Goal: Transaction & Acquisition: Book appointment/travel/reservation

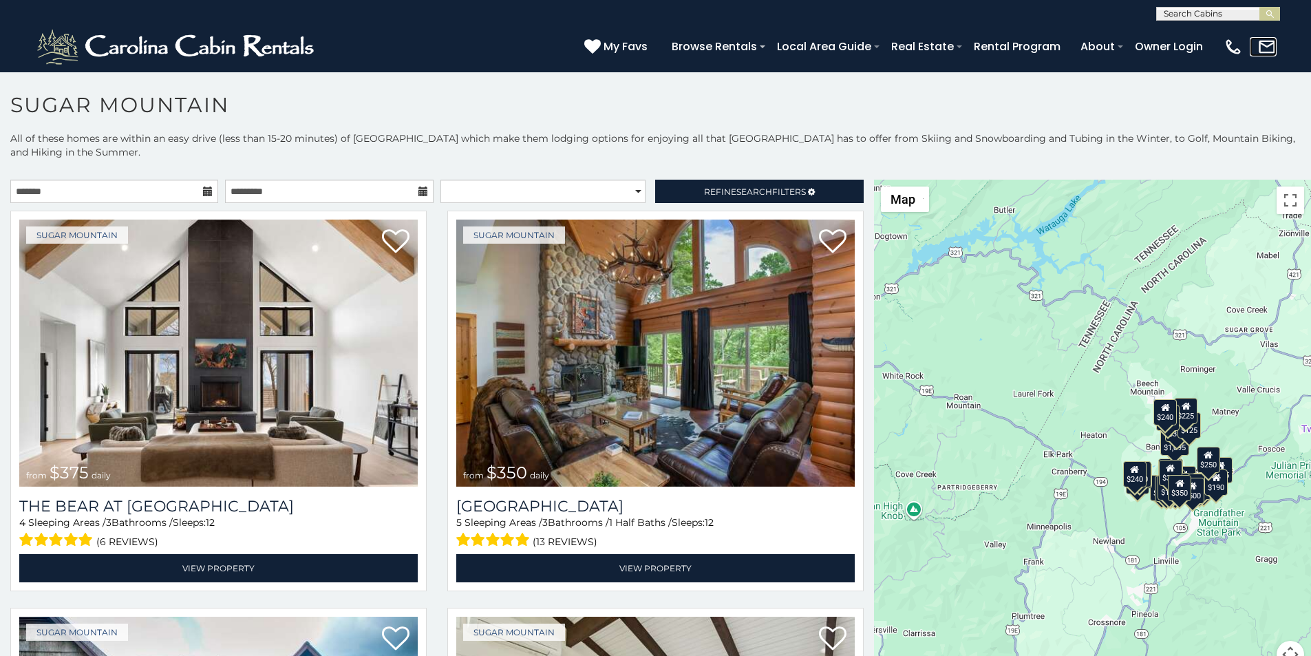
click at [1269, 50] on link at bounding box center [1262, 46] width 27 height 19
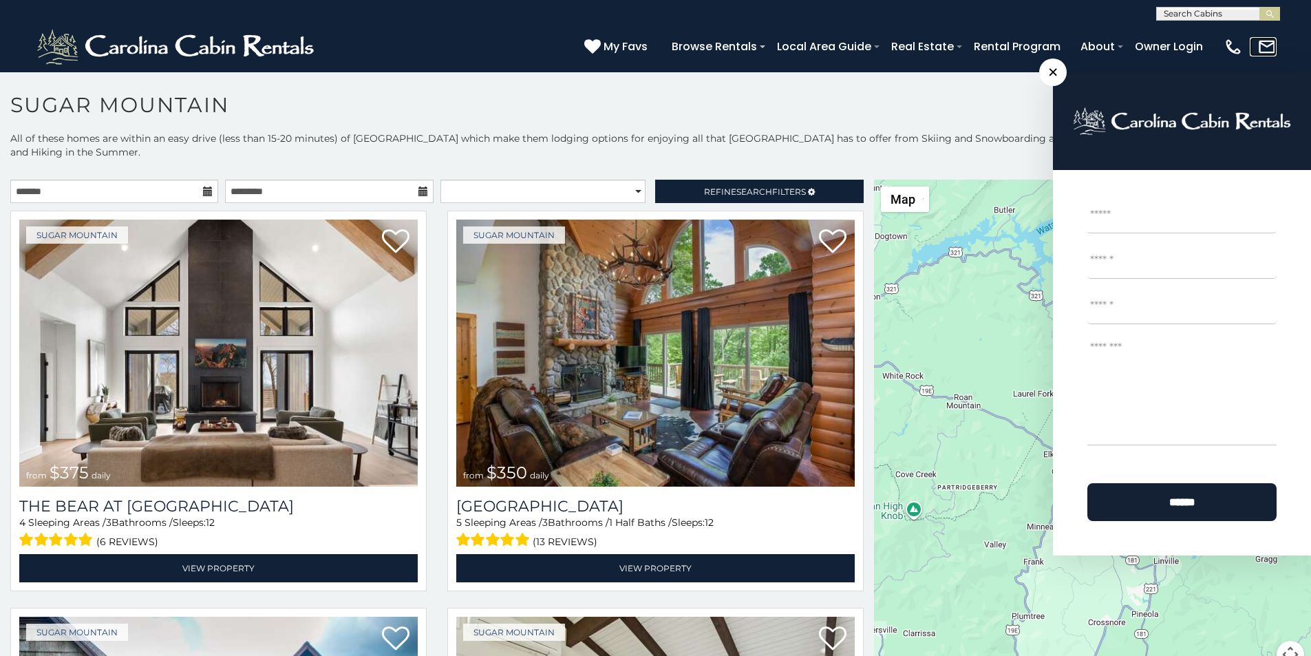
scroll to position [6, 0]
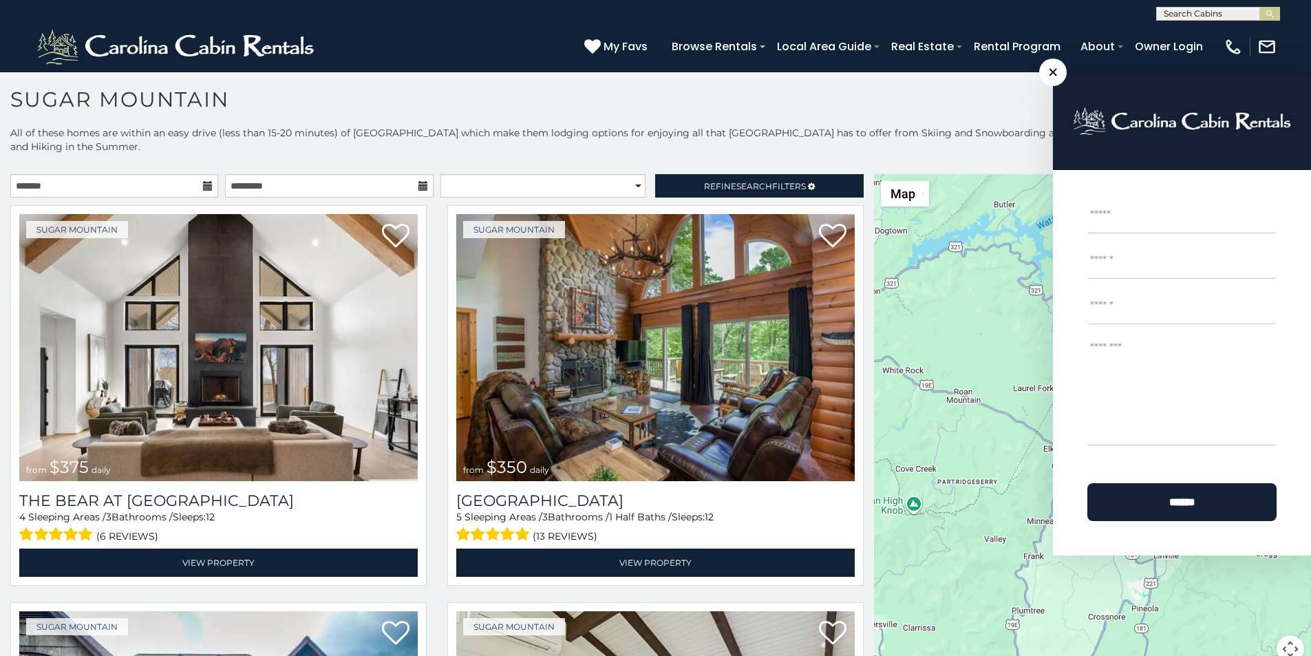
click at [1178, 416] on textarea "Message *" at bounding box center [1181, 390] width 189 height 110
type textarea "**********"
click at [454, 174] on select "**********" at bounding box center [542, 185] width 205 height 23
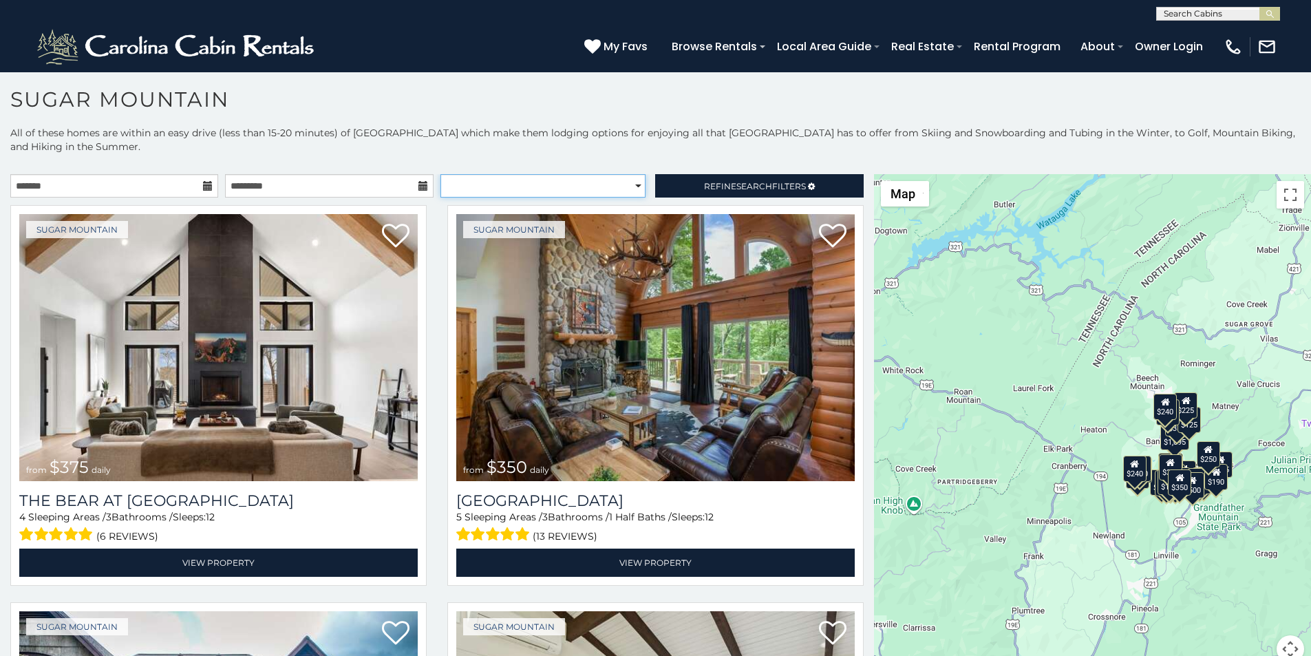
click at [448, 174] on select "**********" at bounding box center [542, 185] width 205 height 23
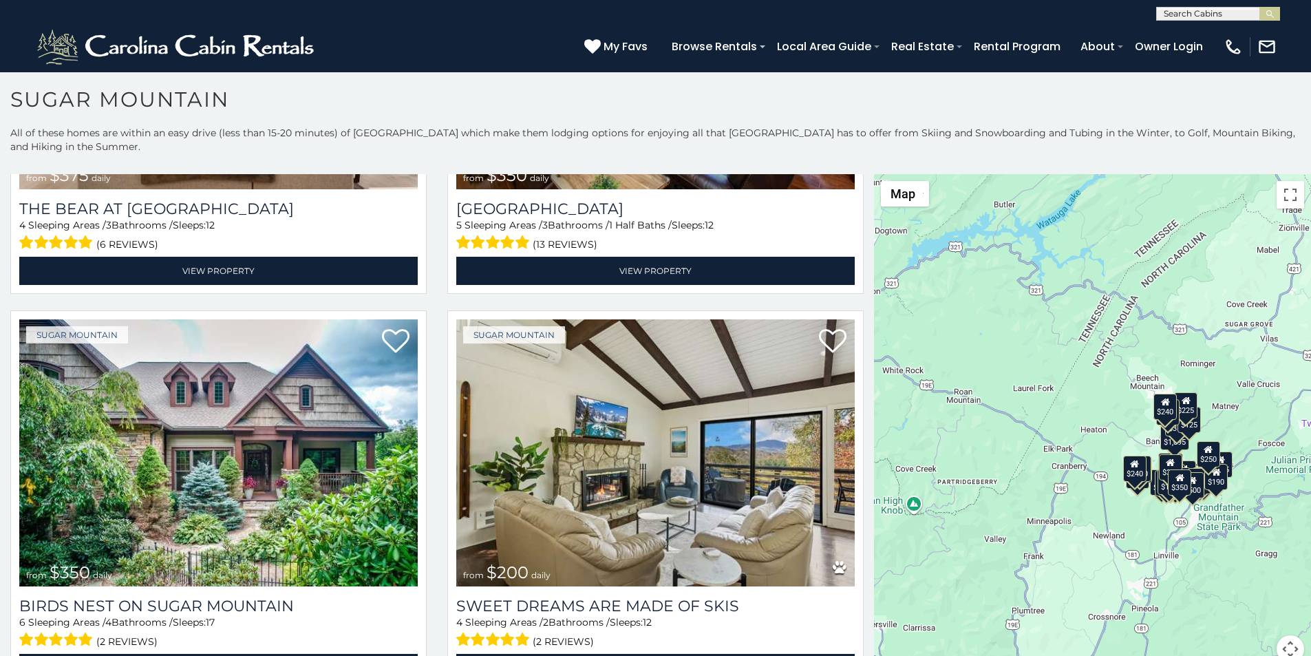
scroll to position [373, 0]
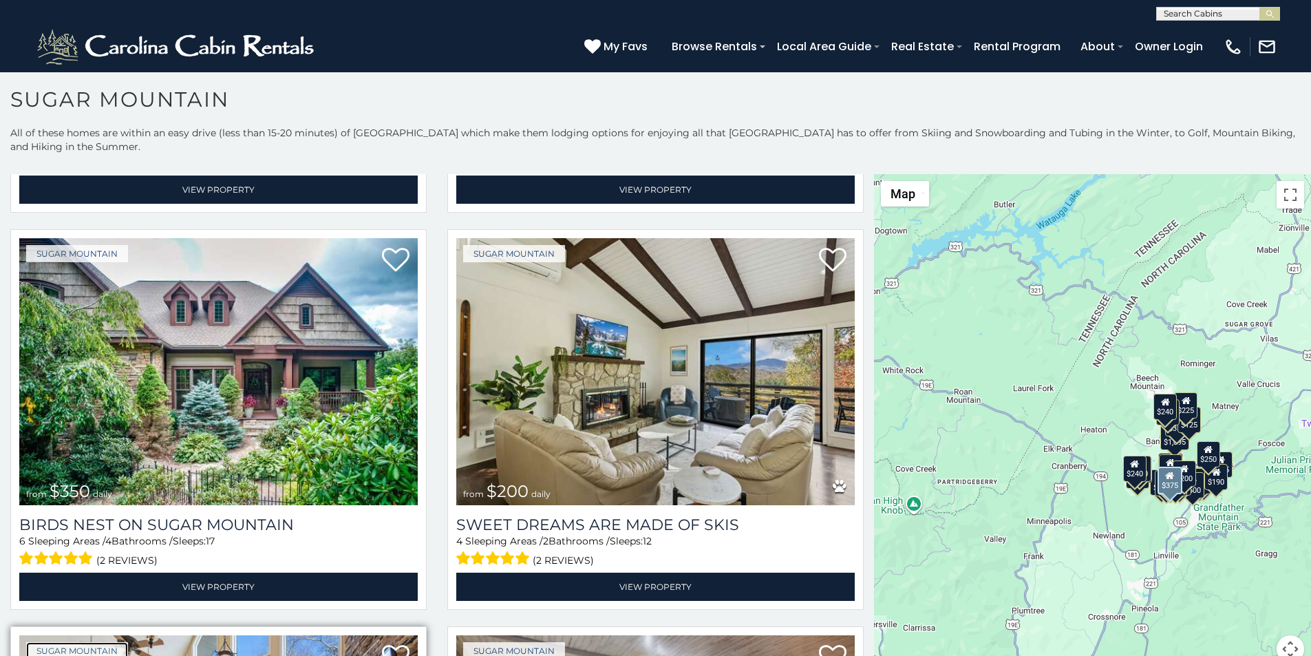
click at [45, 642] on link "Sugar Mountain" at bounding box center [77, 650] width 102 height 17
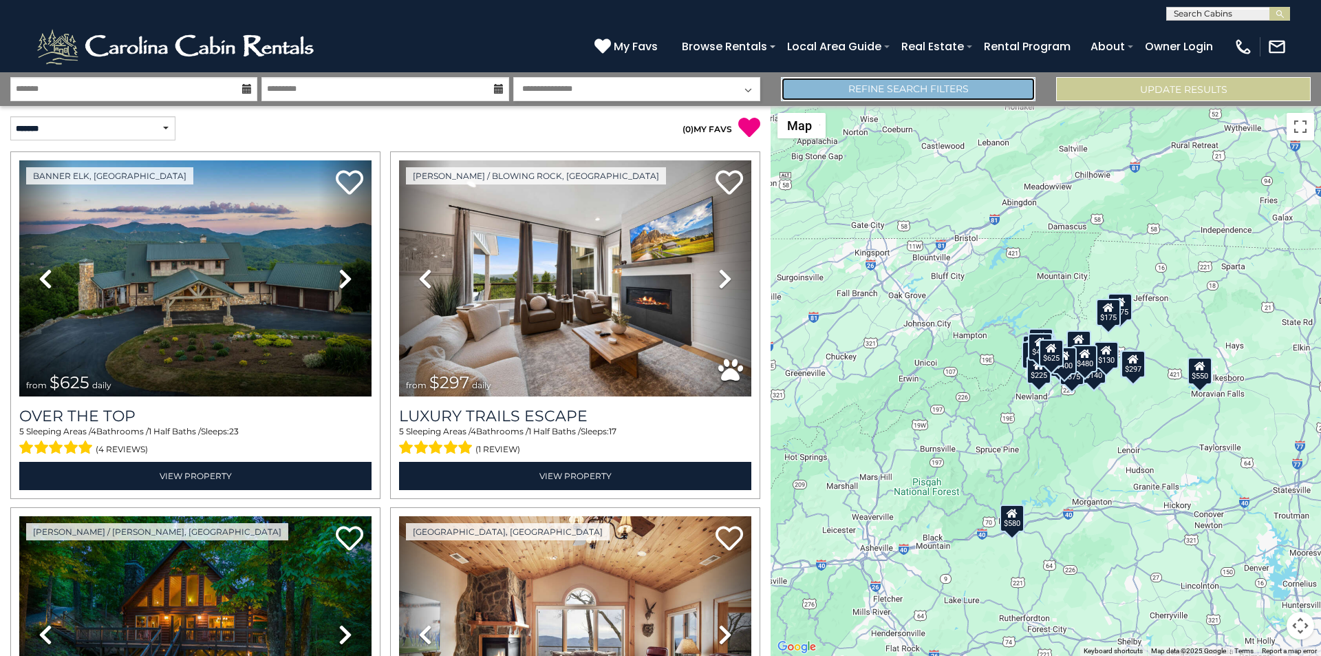
click at [895, 87] on link "Refine Search Filters" at bounding box center [908, 89] width 255 height 24
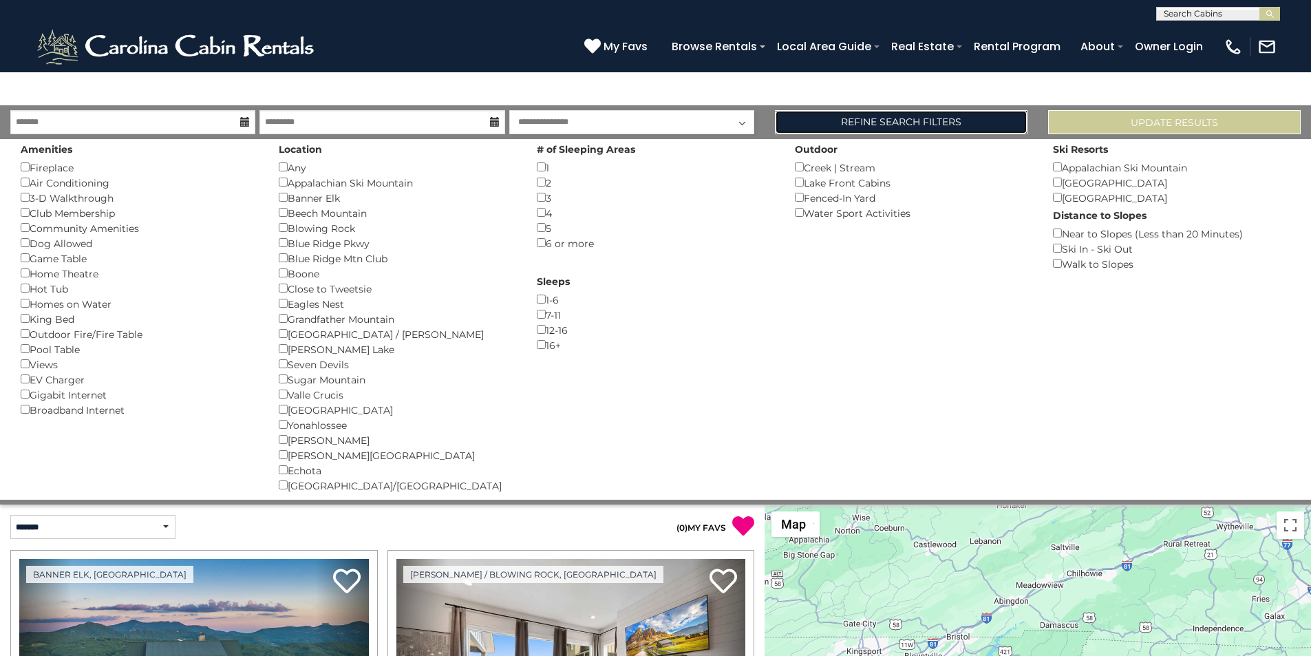
scroll to position [380, 0]
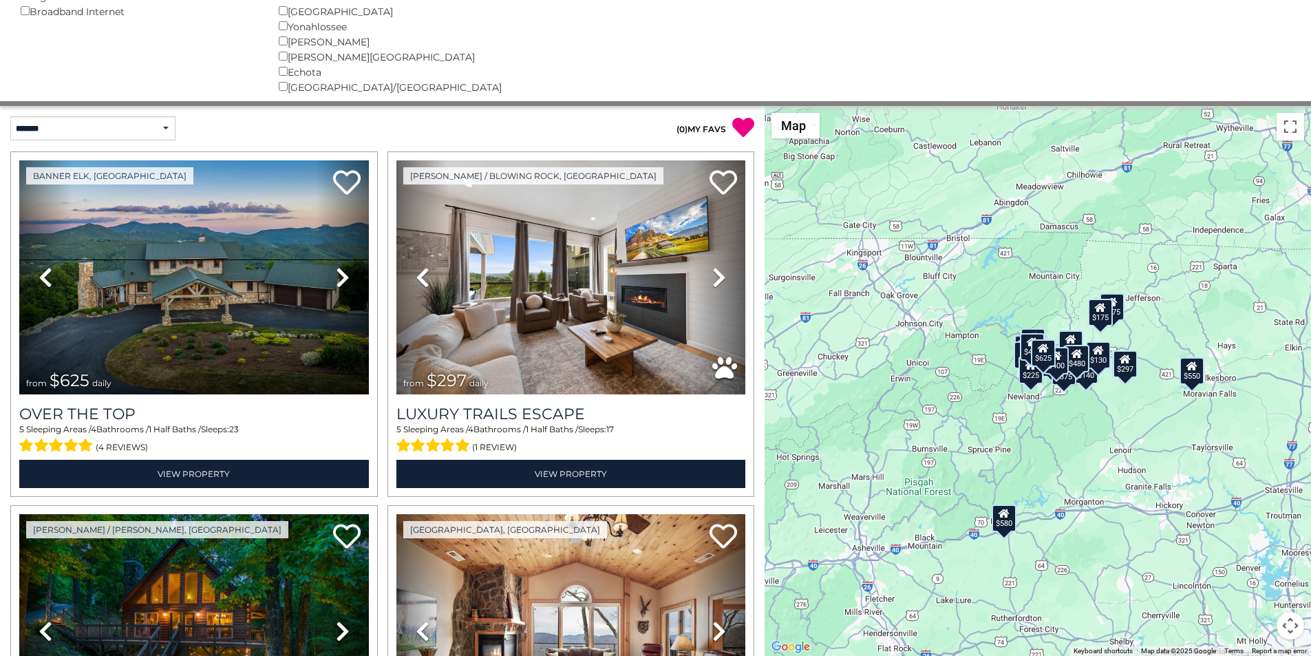
scroll to position [414, 0]
click at [23, 130] on select "**********" at bounding box center [92, 128] width 165 height 24
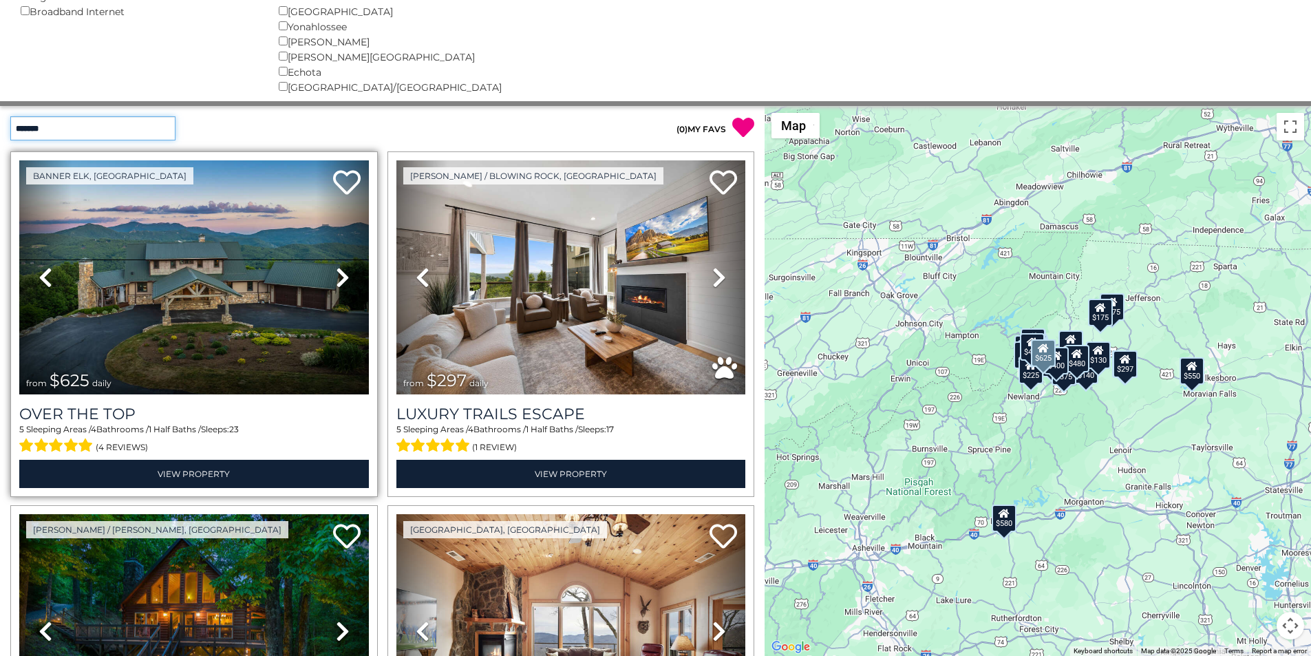
click at [10, 116] on select "**********" at bounding box center [92, 128] width 165 height 24
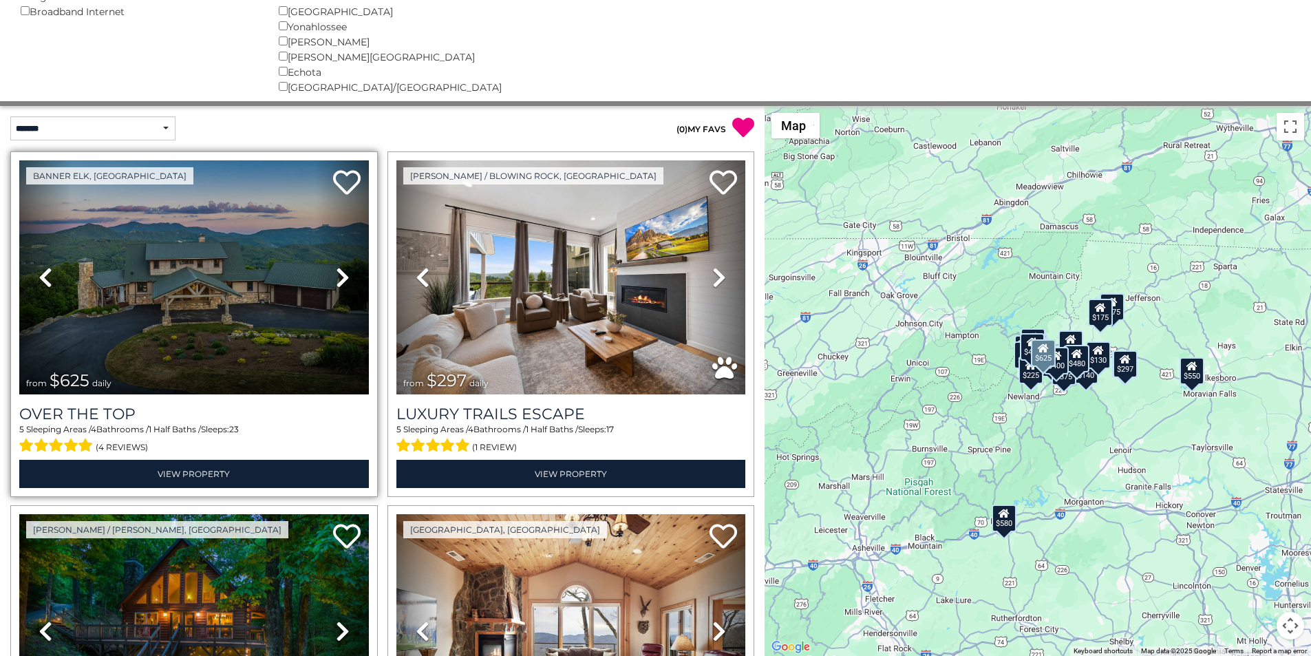
click at [21, 162] on link "Previous" at bounding box center [45, 277] width 52 height 234
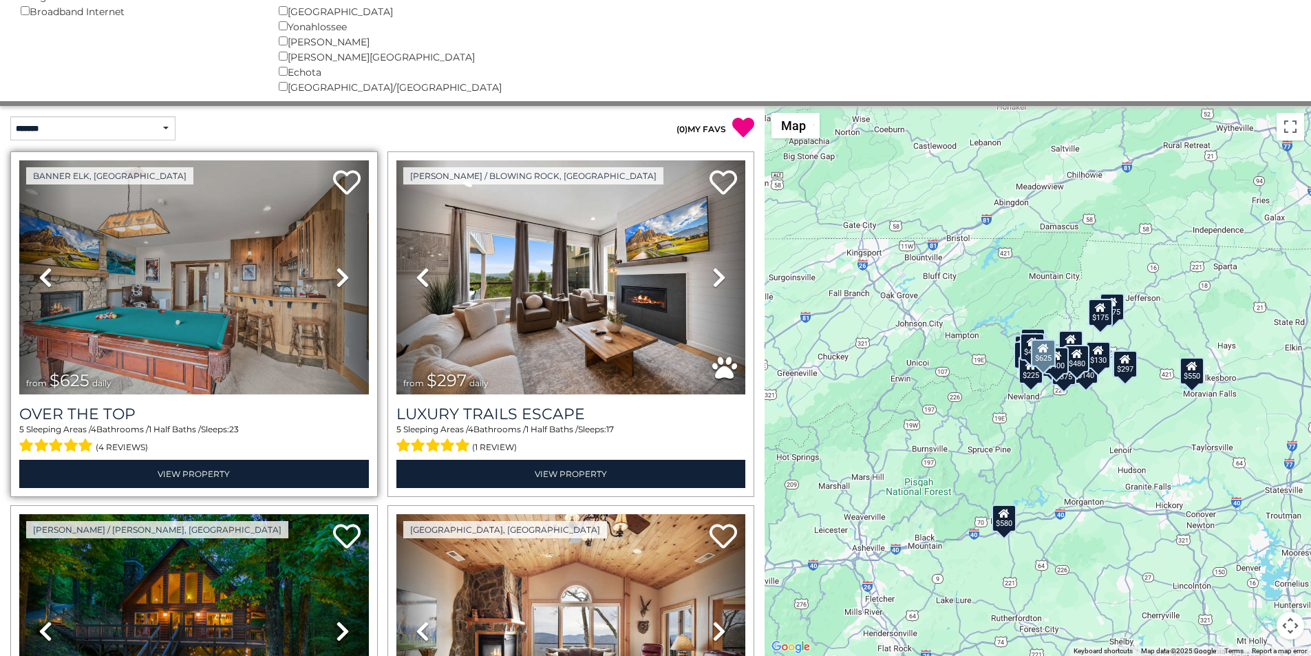
click at [23, 179] on link "Previous" at bounding box center [45, 277] width 52 height 234
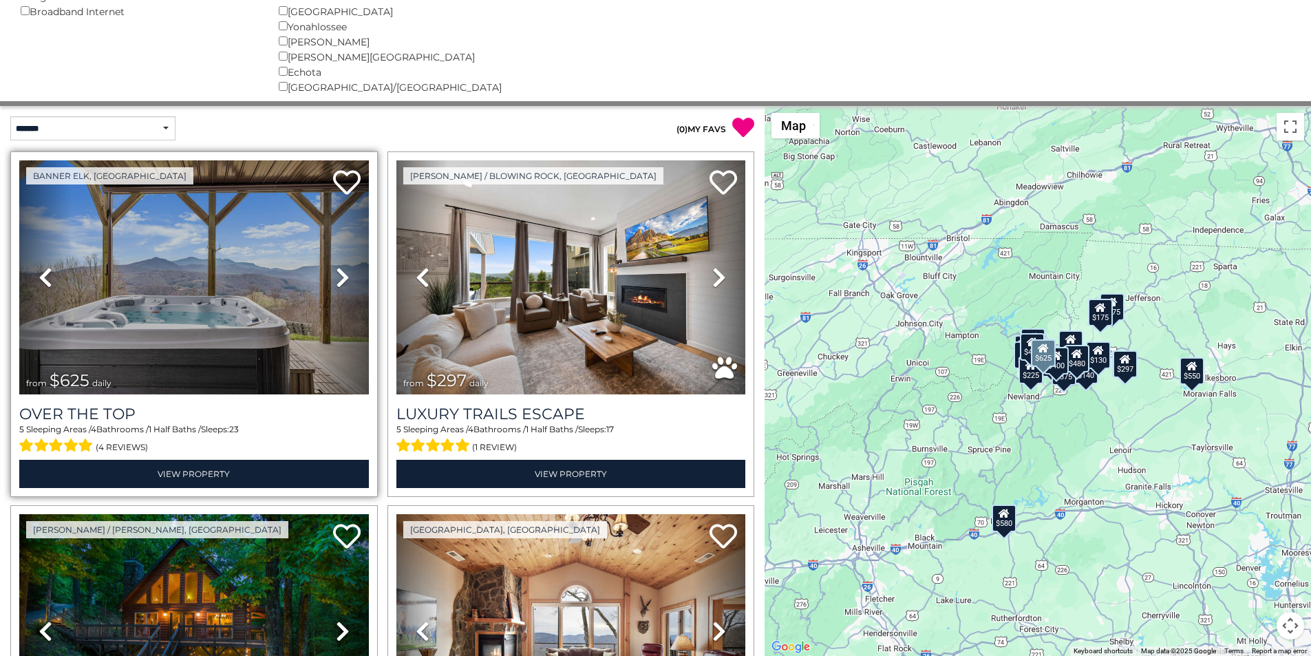
click at [22, 195] on link "Previous" at bounding box center [45, 277] width 52 height 234
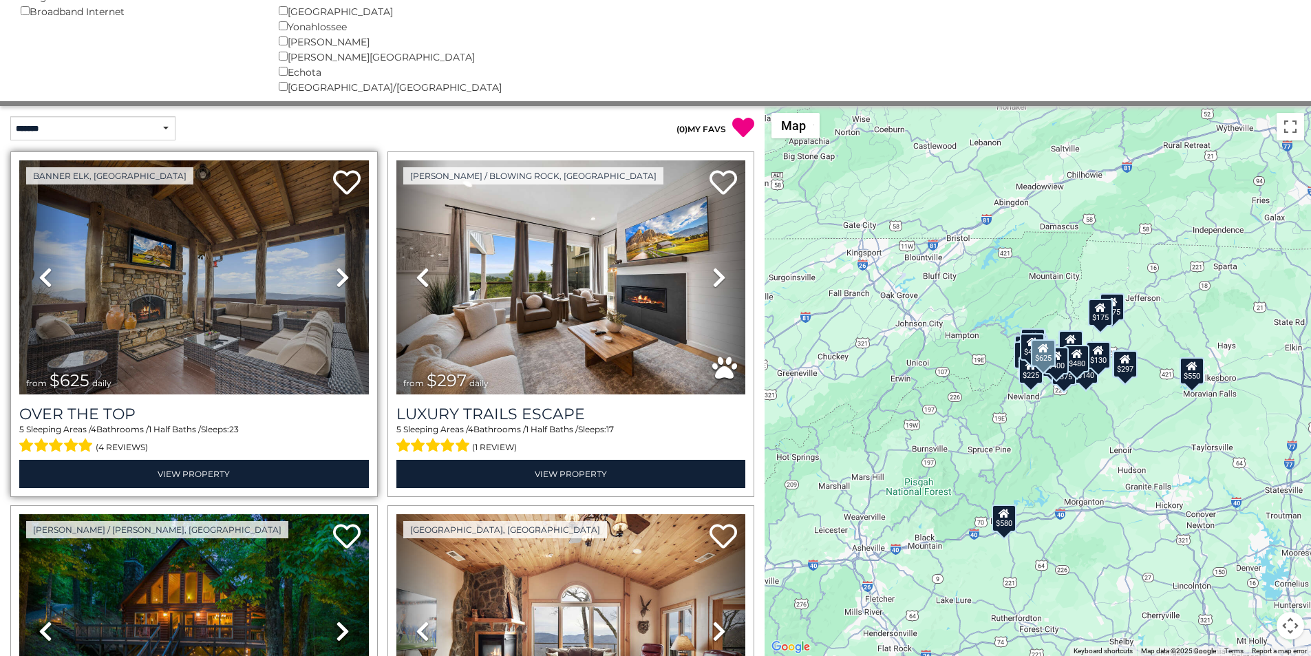
click at [21, 209] on link "Previous" at bounding box center [45, 277] width 52 height 234
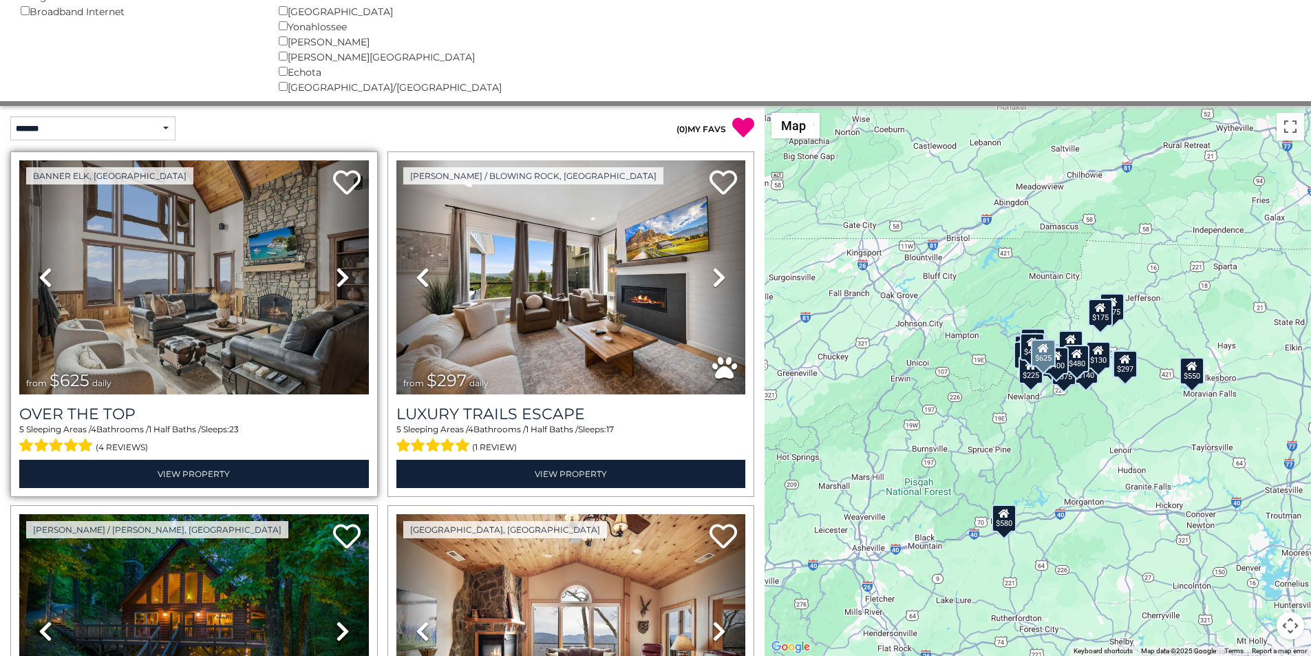
click at [23, 226] on link "Previous" at bounding box center [45, 277] width 52 height 234
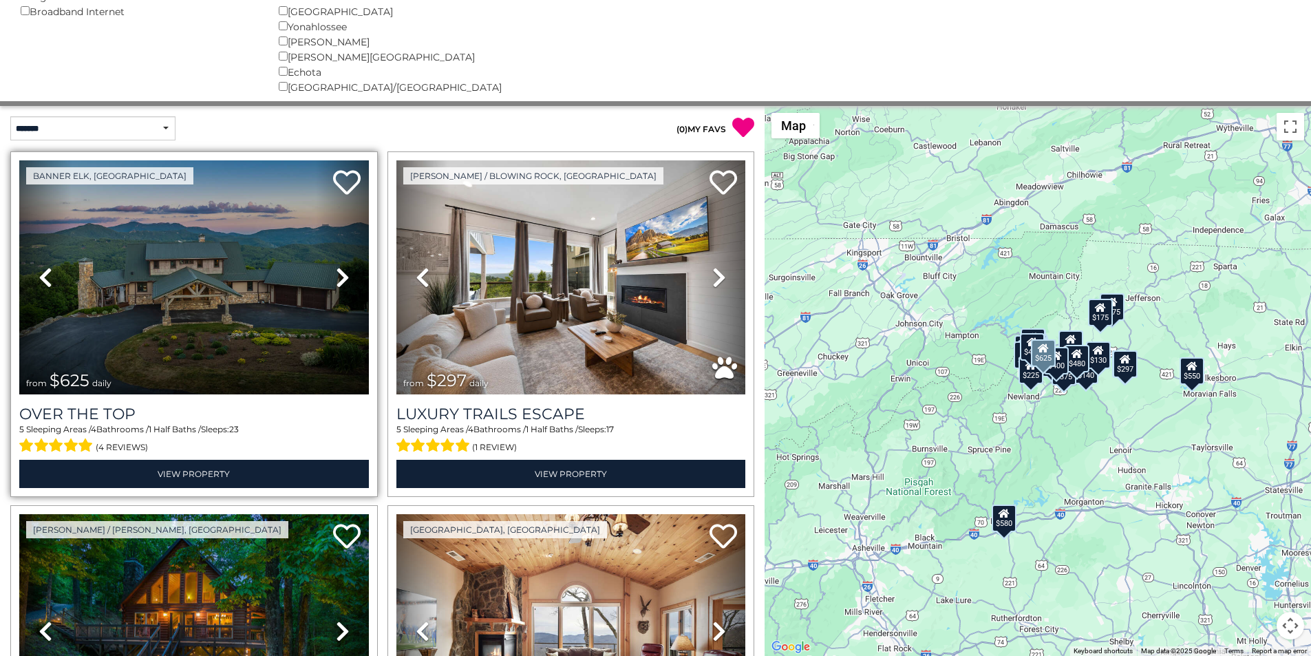
click at [21, 241] on link "Previous" at bounding box center [45, 277] width 52 height 234
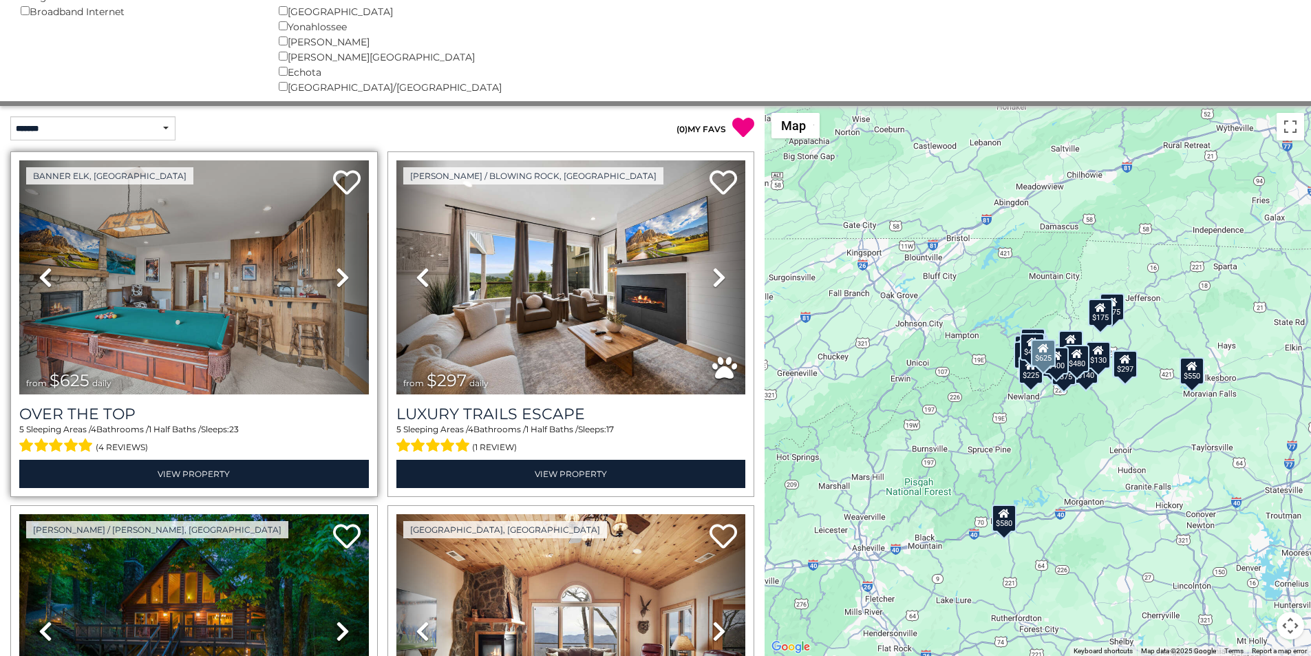
click at [21, 257] on link "Previous" at bounding box center [45, 277] width 52 height 234
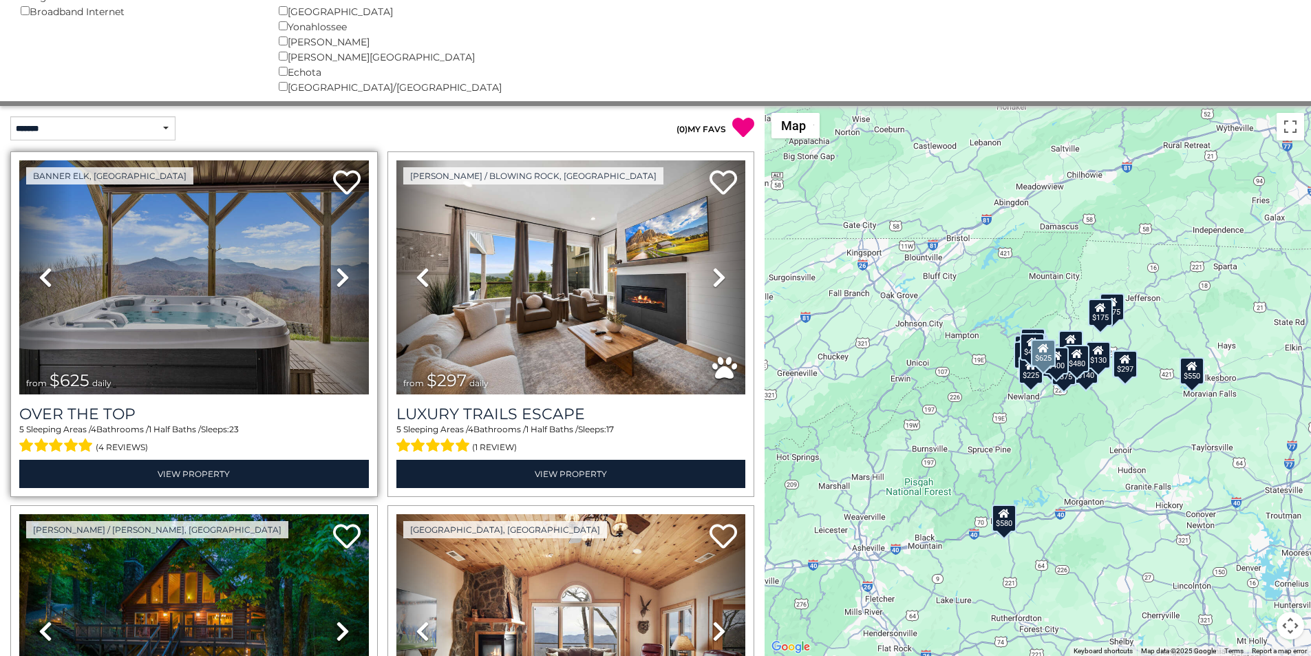
click at [21, 272] on link "Previous" at bounding box center [45, 277] width 52 height 234
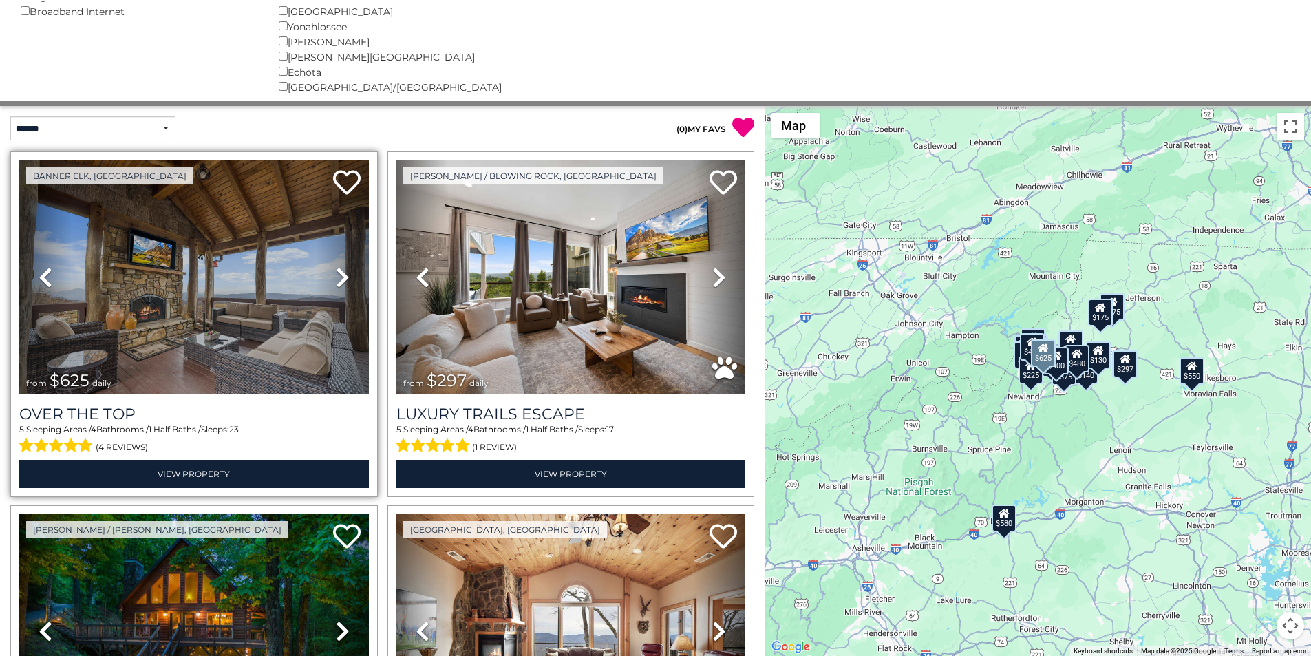
click at [21, 290] on link "Previous" at bounding box center [45, 277] width 52 height 234
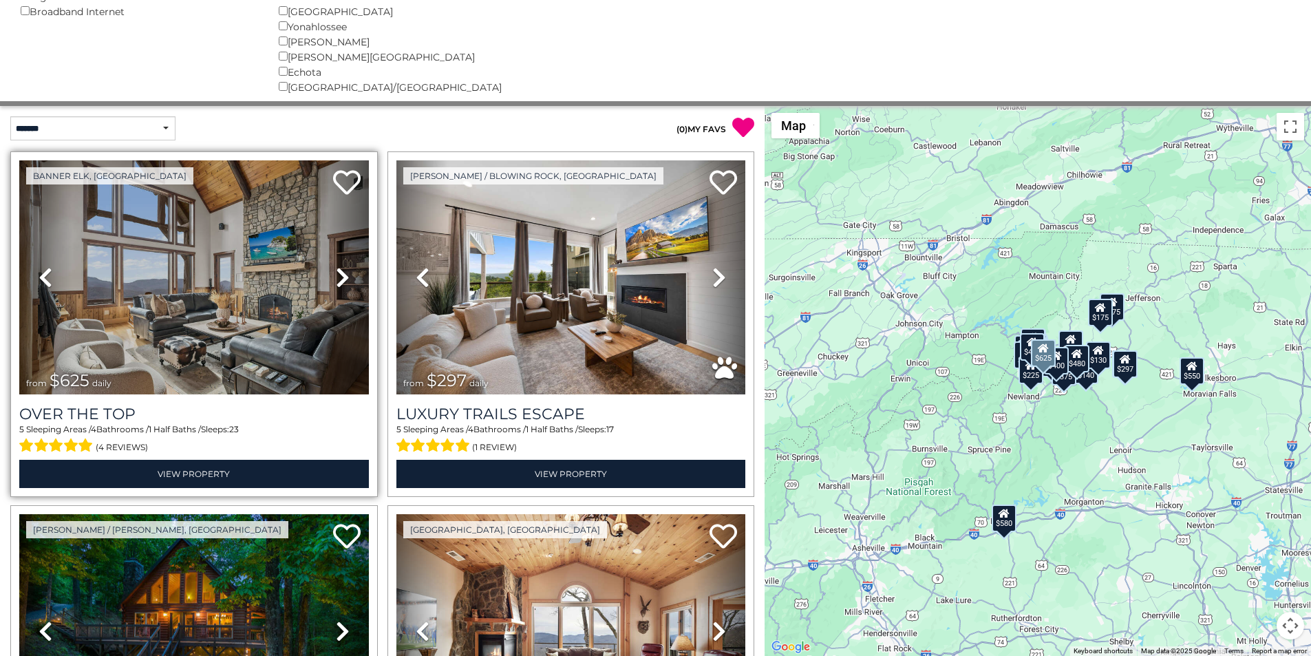
click at [21, 305] on link "Previous" at bounding box center [45, 277] width 52 height 234
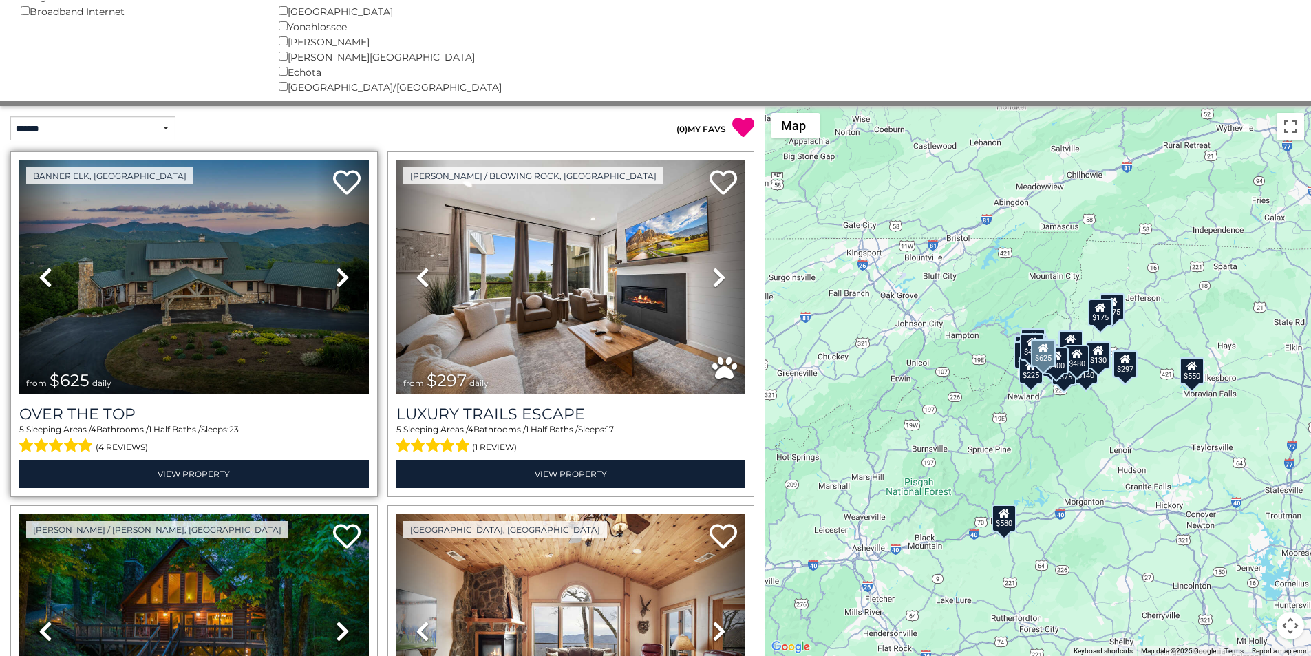
click at [23, 320] on link "Previous" at bounding box center [45, 277] width 52 height 234
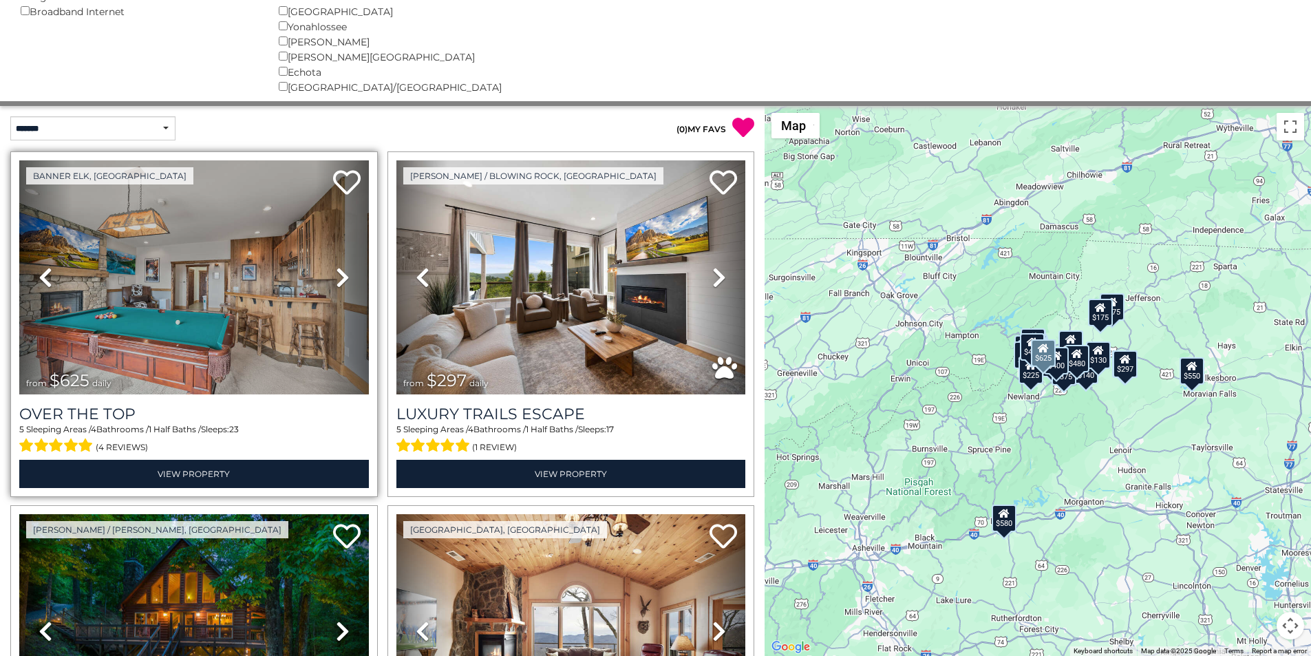
click at [21, 336] on link "Previous" at bounding box center [45, 277] width 52 height 234
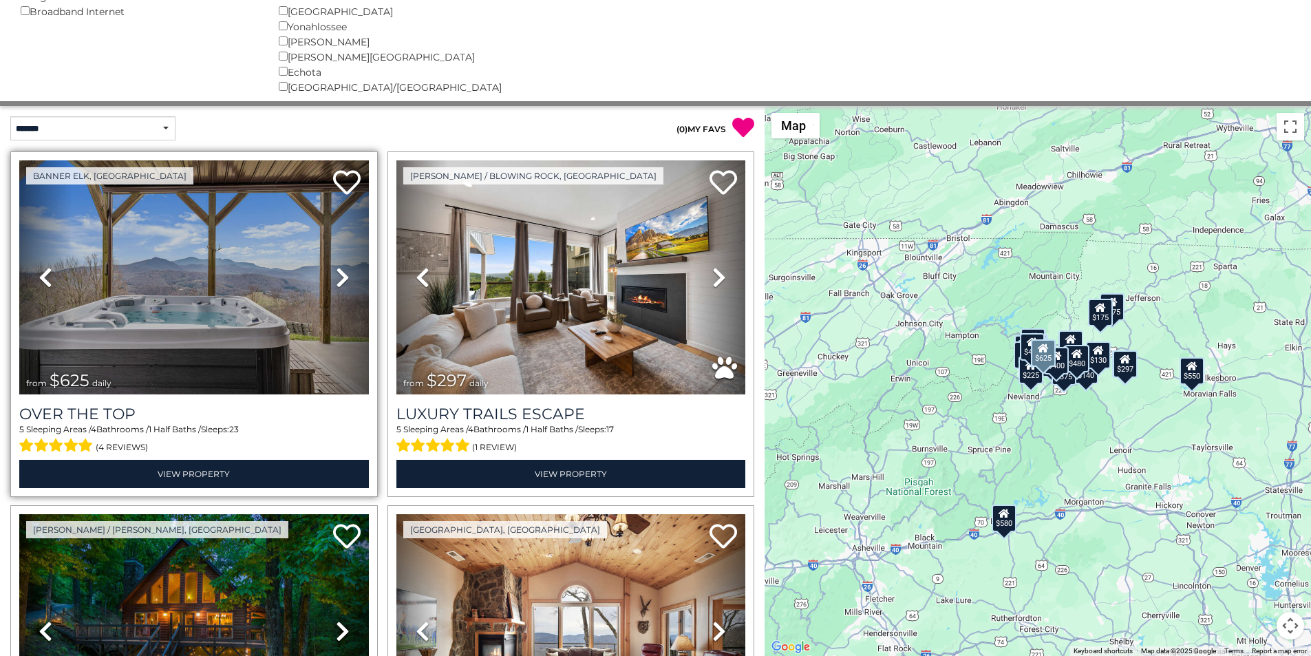
click at [21, 352] on link "Previous" at bounding box center [45, 277] width 52 height 234
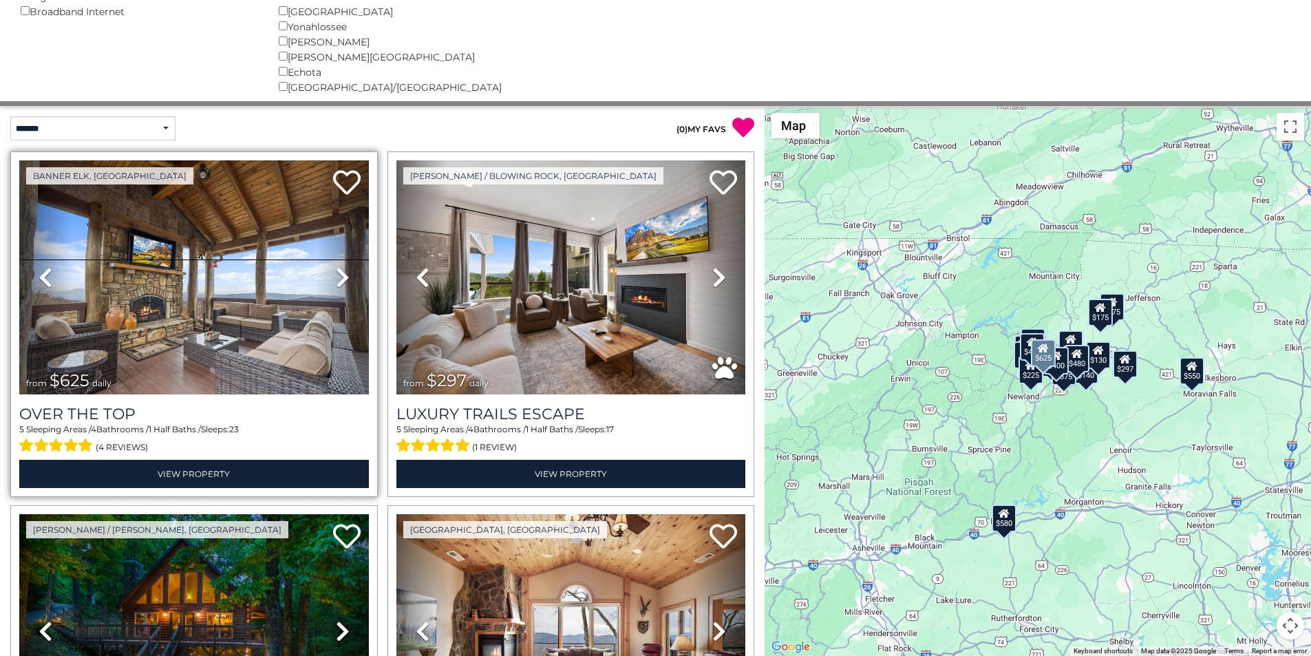
click at [23, 369] on span "from $625 daily" at bounding box center [72, 381] width 106 height 28
click at [21, 383] on span "from $625 daily" at bounding box center [72, 381] width 106 height 28
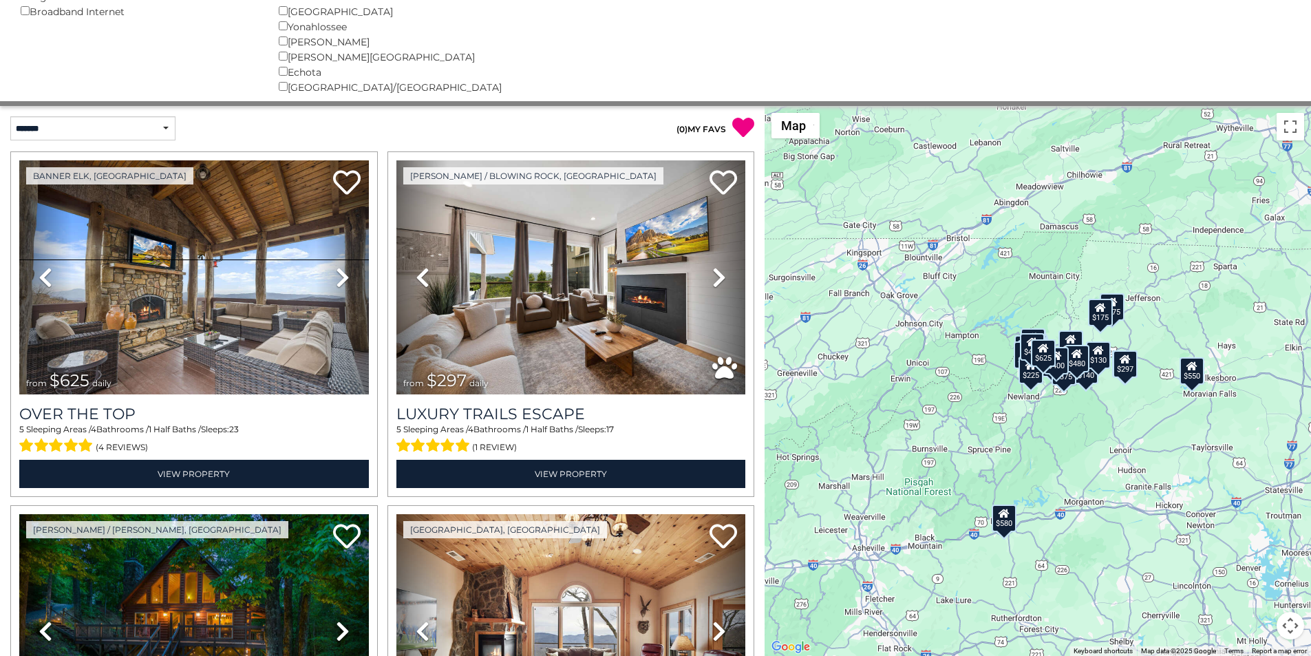
click at [279, 131] on div "**********" at bounding box center [191, 128] width 383 height 24
click at [279, 146] on div "**********" at bounding box center [191, 128] width 383 height 45
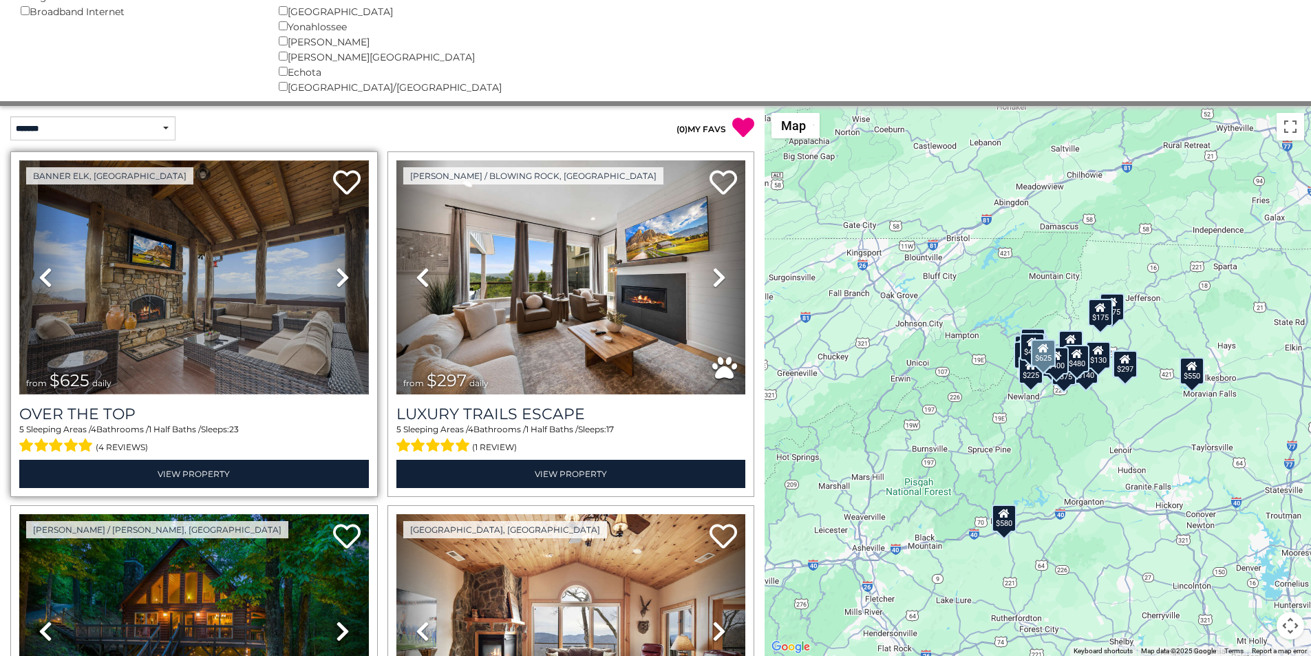
click at [281, 162] on img at bounding box center [194, 277] width 350 height 234
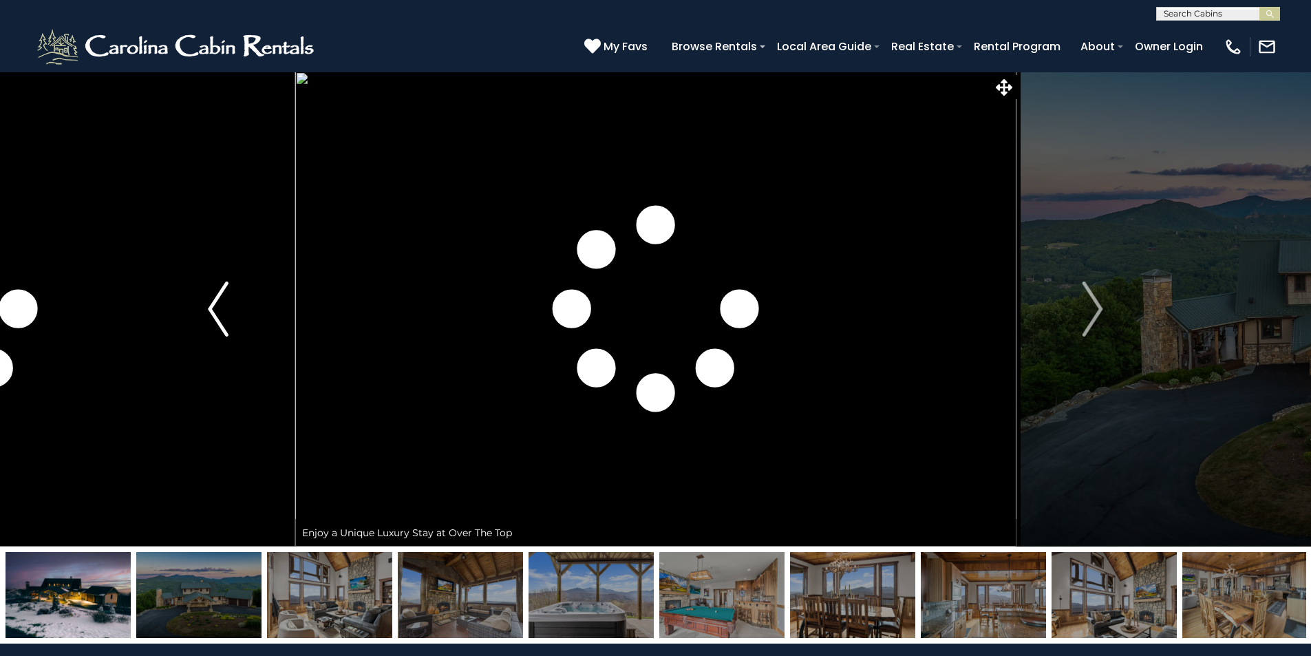
click at [280, 195] on button "Previous" at bounding box center [218, 309] width 153 height 475
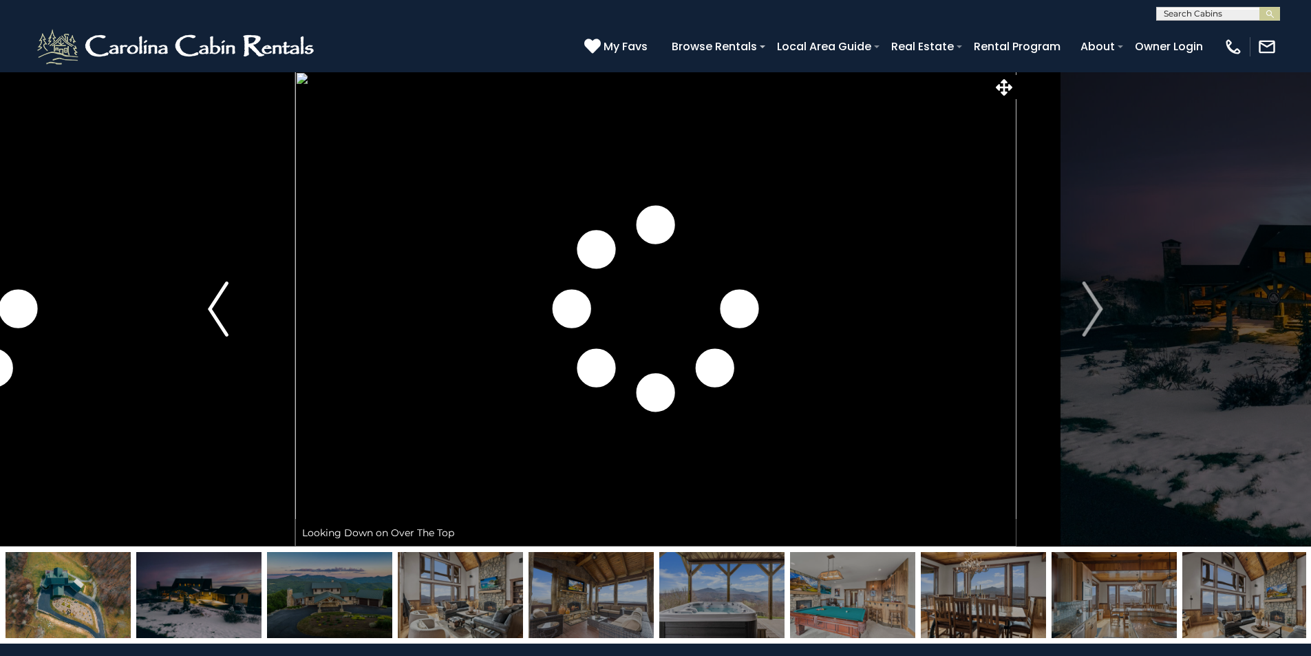
click at [281, 210] on button "Previous" at bounding box center [218, 309] width 153 height 475
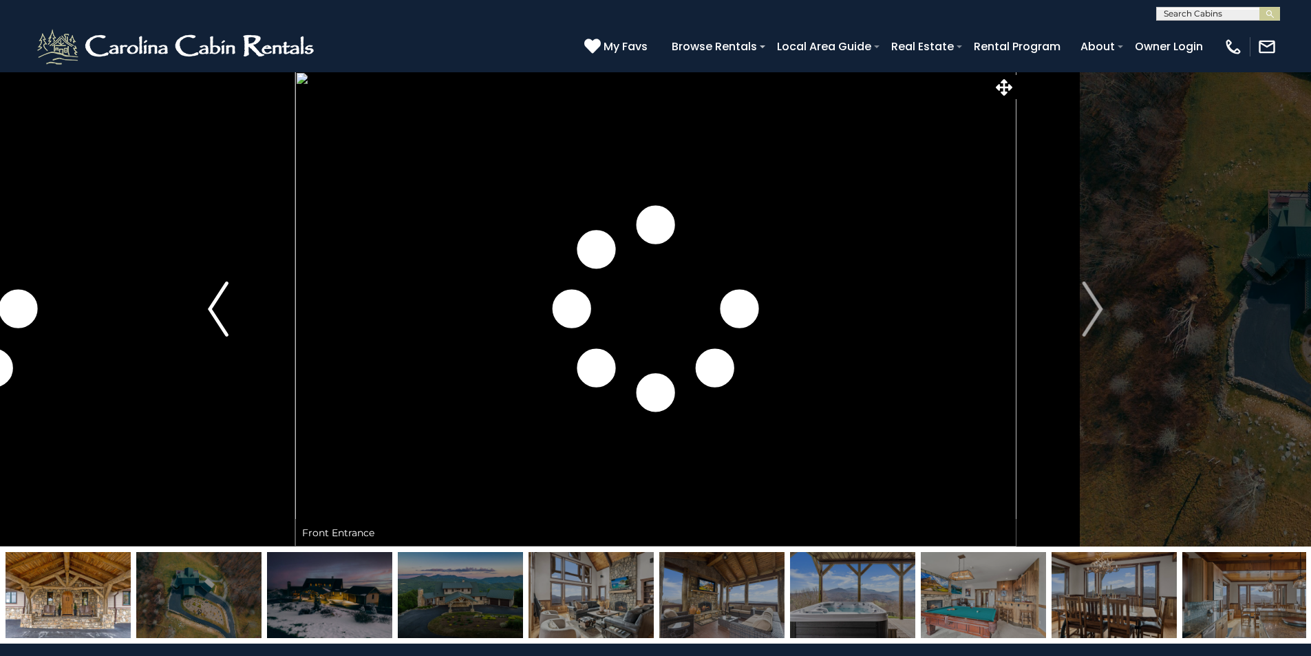
click at [279, 227] on button "Previous" at bounding box center [218, 309] width 153 height 475
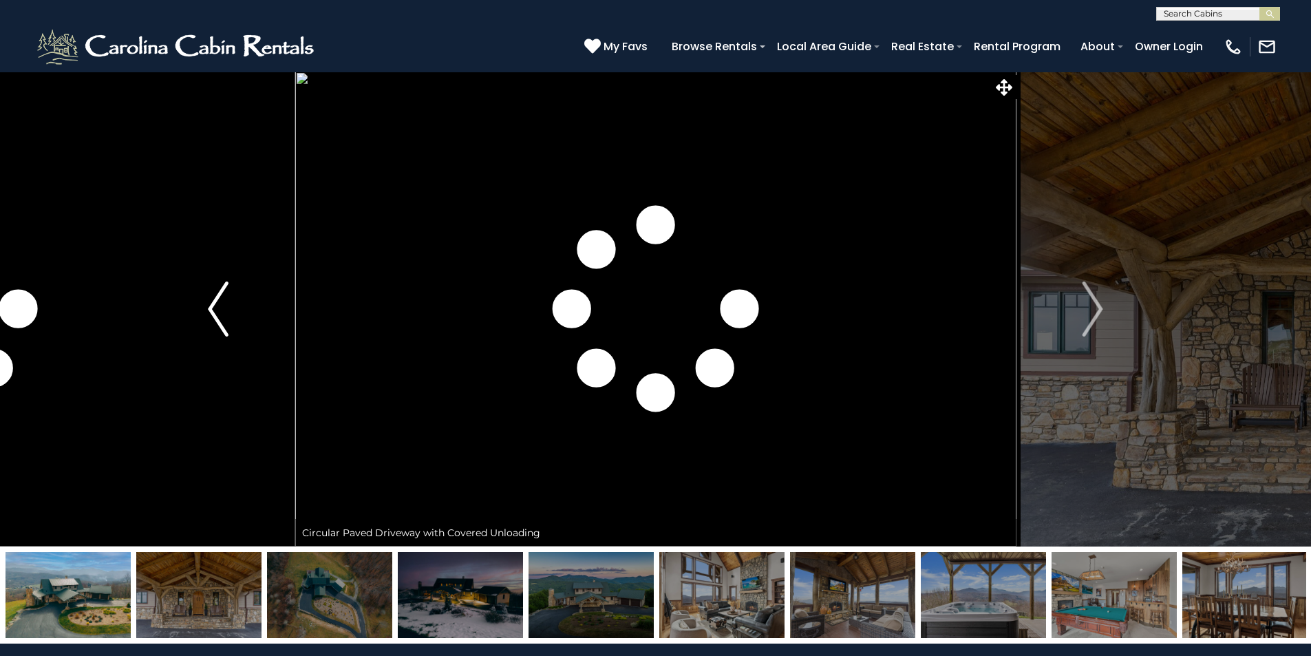
click at [279, 241] on button "Previous" at bounding box center [218, 309] width 153 height 475
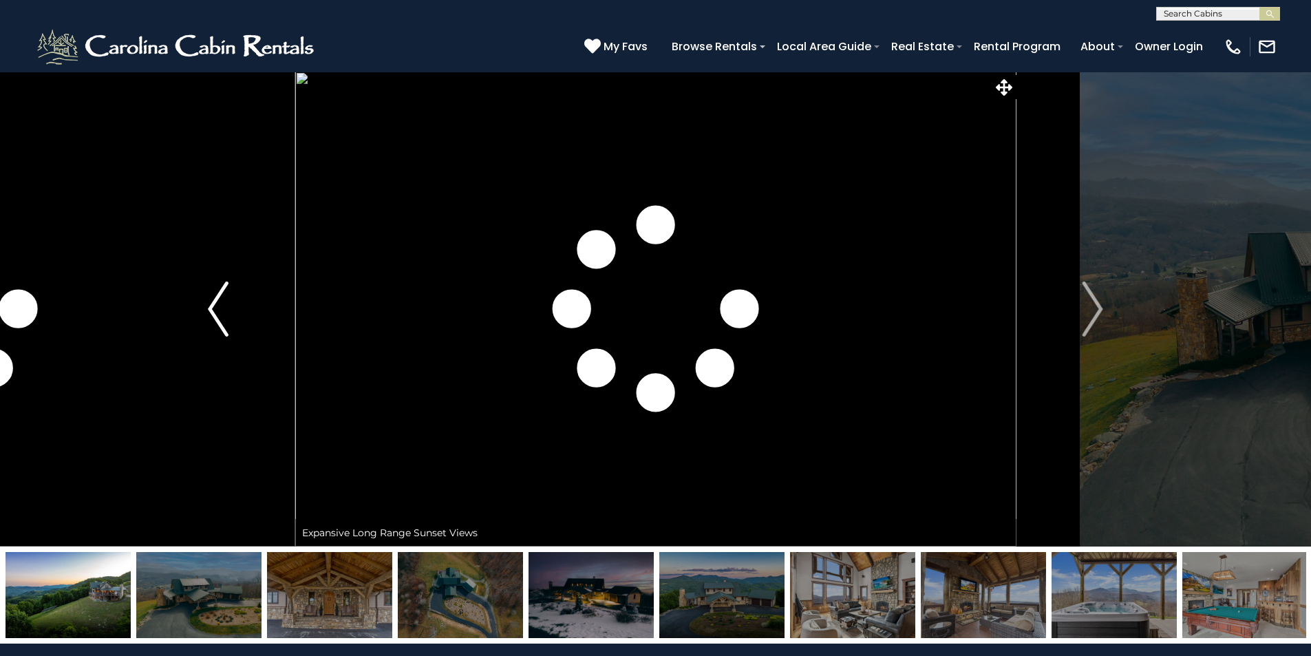
click at [281, 256] on button "Previous" at bounding box center [218, 309] width 153 height 475
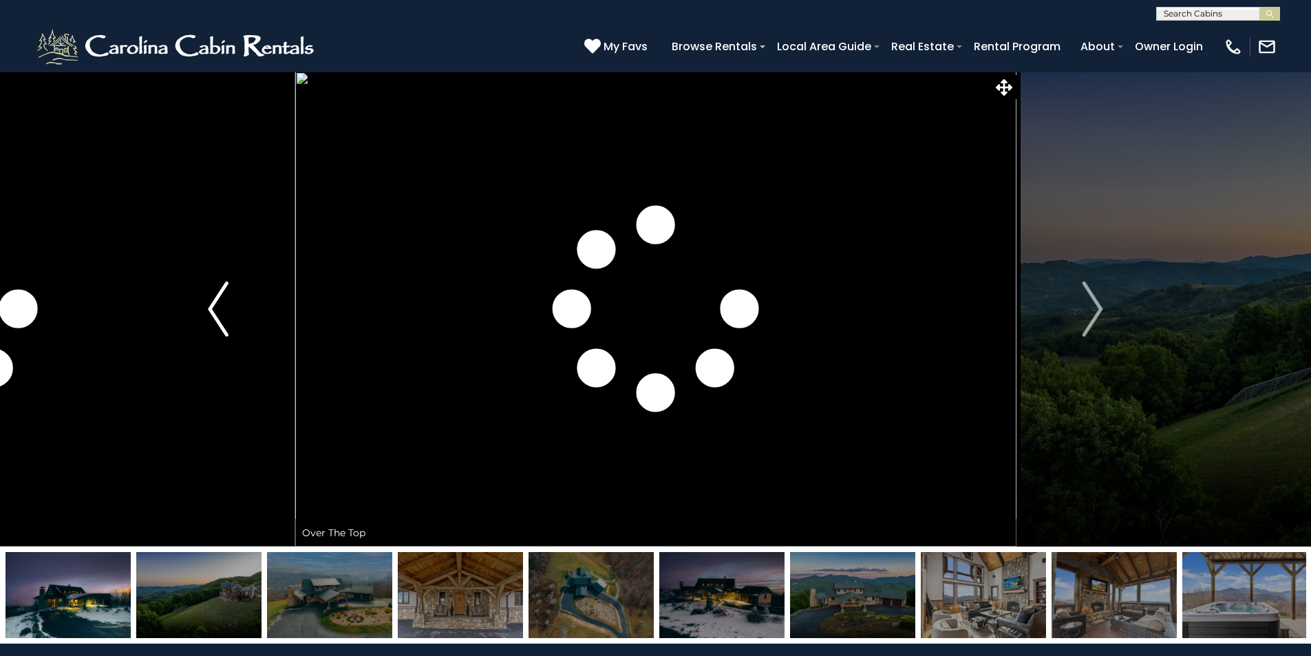
click at [281, 274] on button "Previous" at bounding box center [218, 309] width 153 height 475
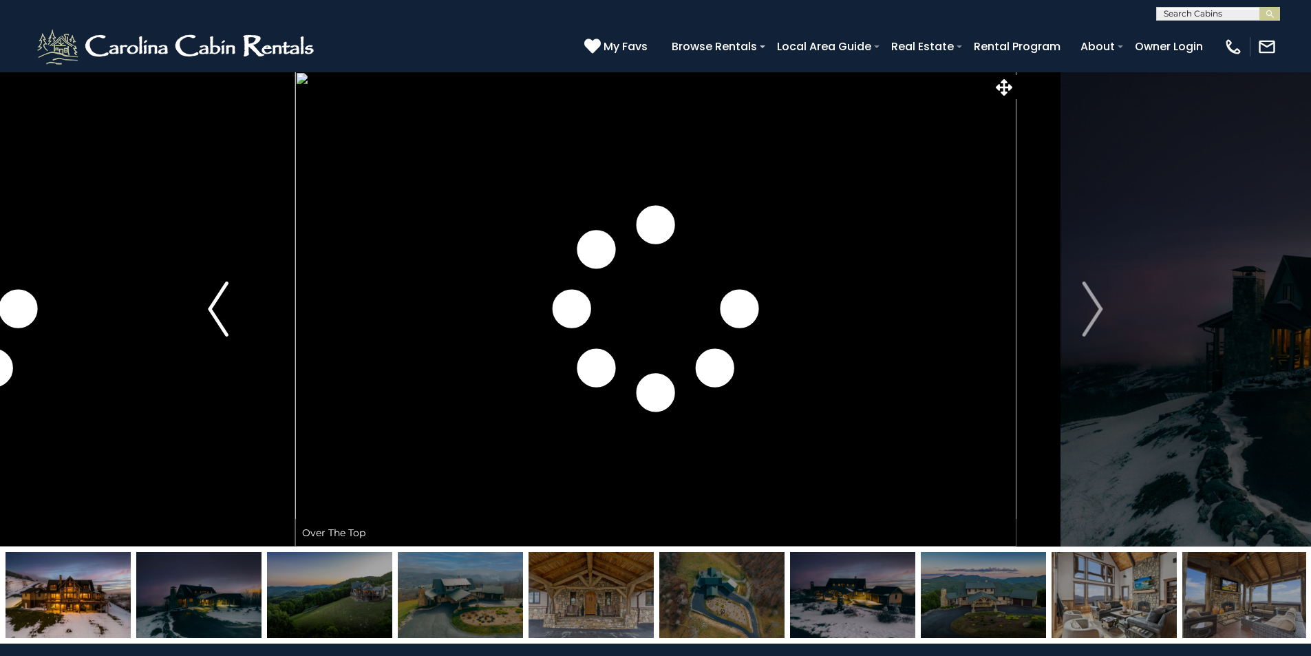
click at [279, 289] on button "Previous" at bounding box center [218, 309] width 153 height 475
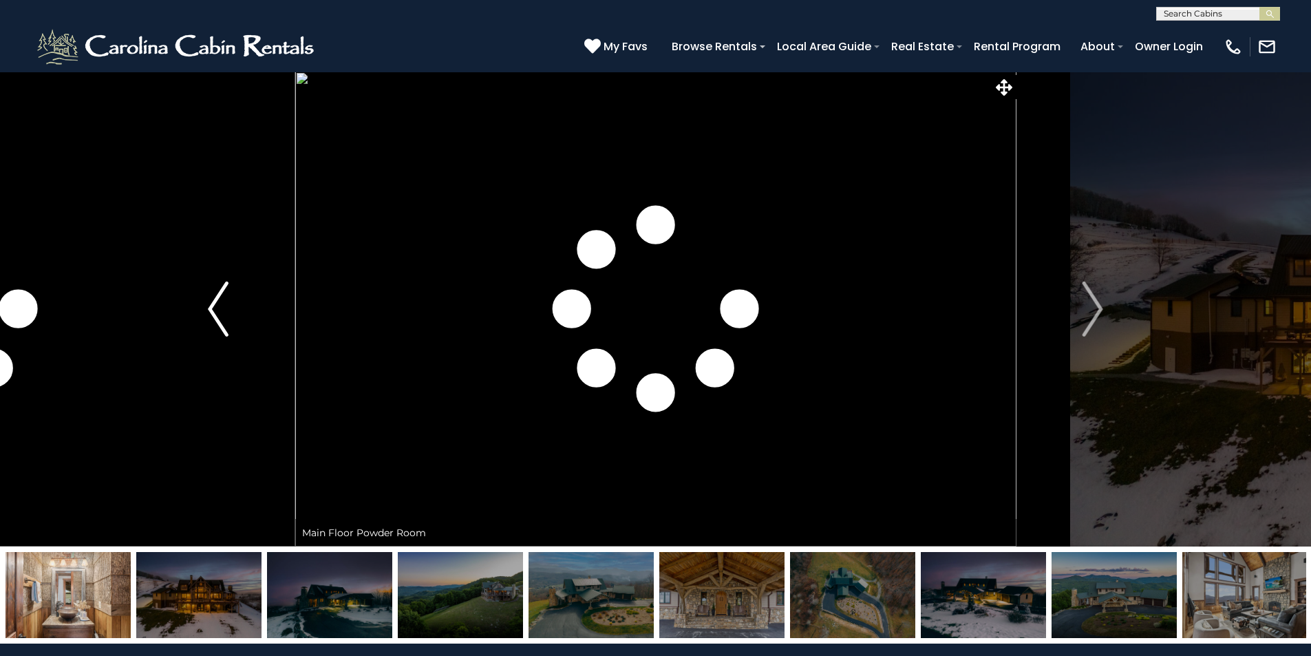
click at [279, 303] on button "Previous" at bounding box center [218, 309] width 153 height 475
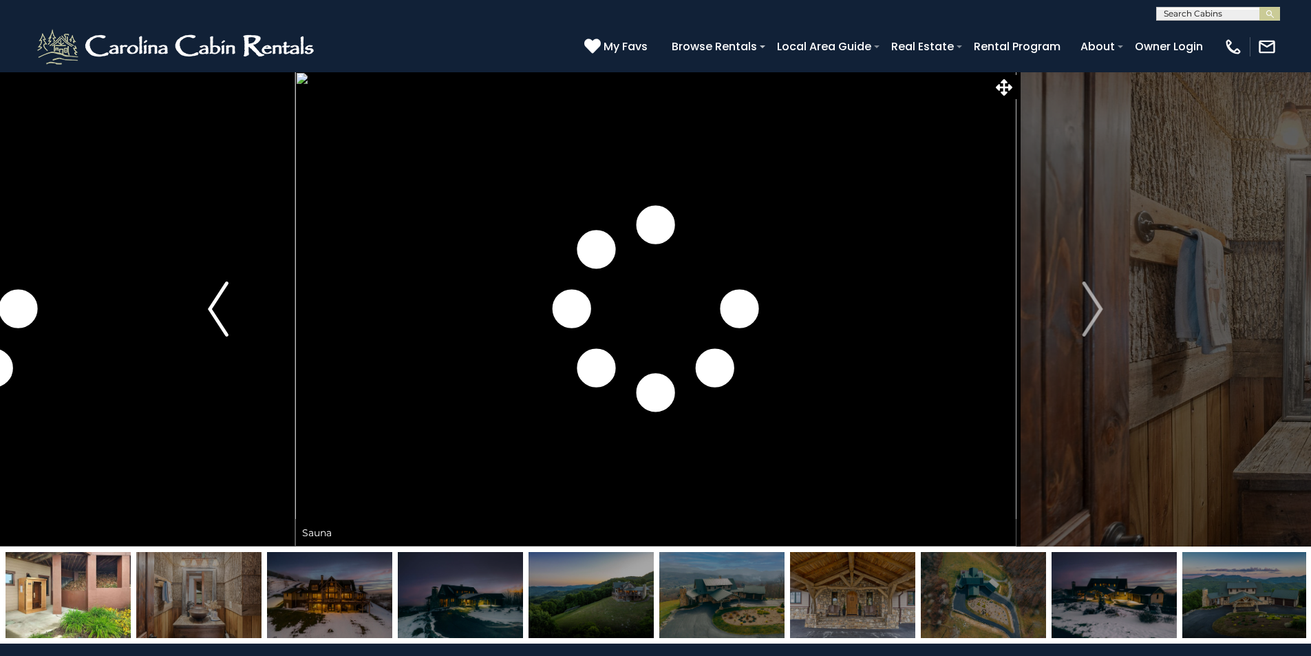
click at [279, 322] on button "Previous" at bounding box center [218, 309] width 153 height 475
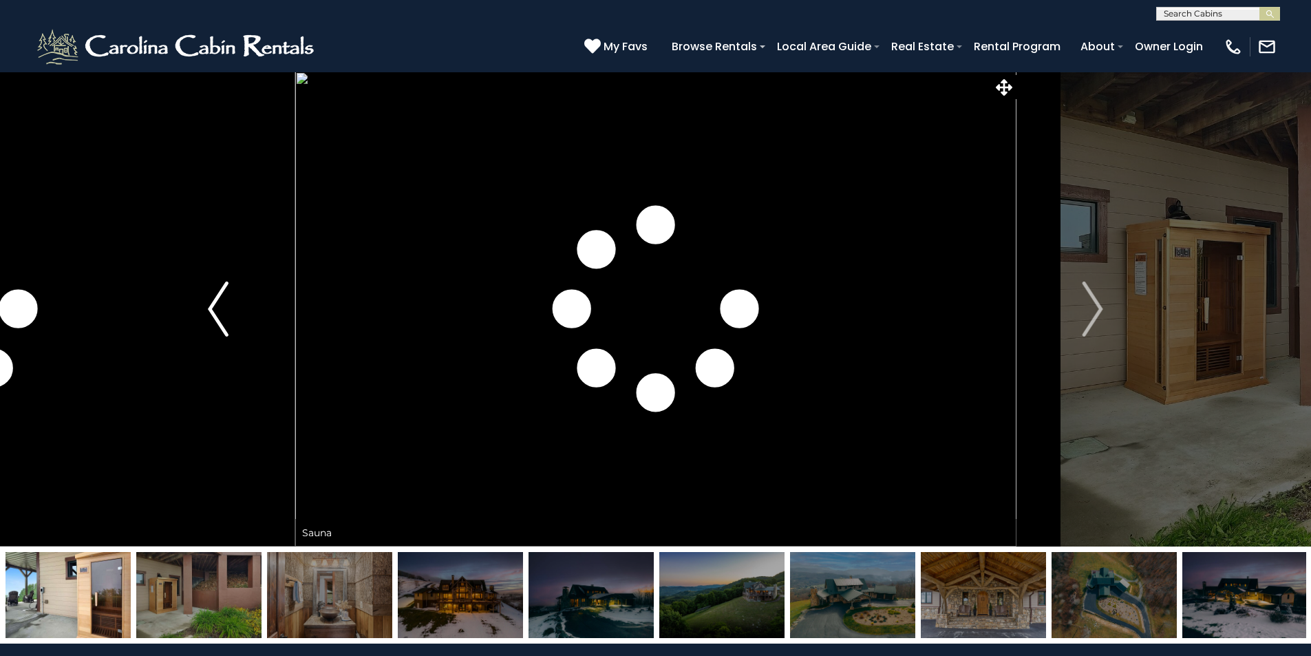
click at [281, 336] on button "Previous" at bounding box center [218, 309] width 153 height 475
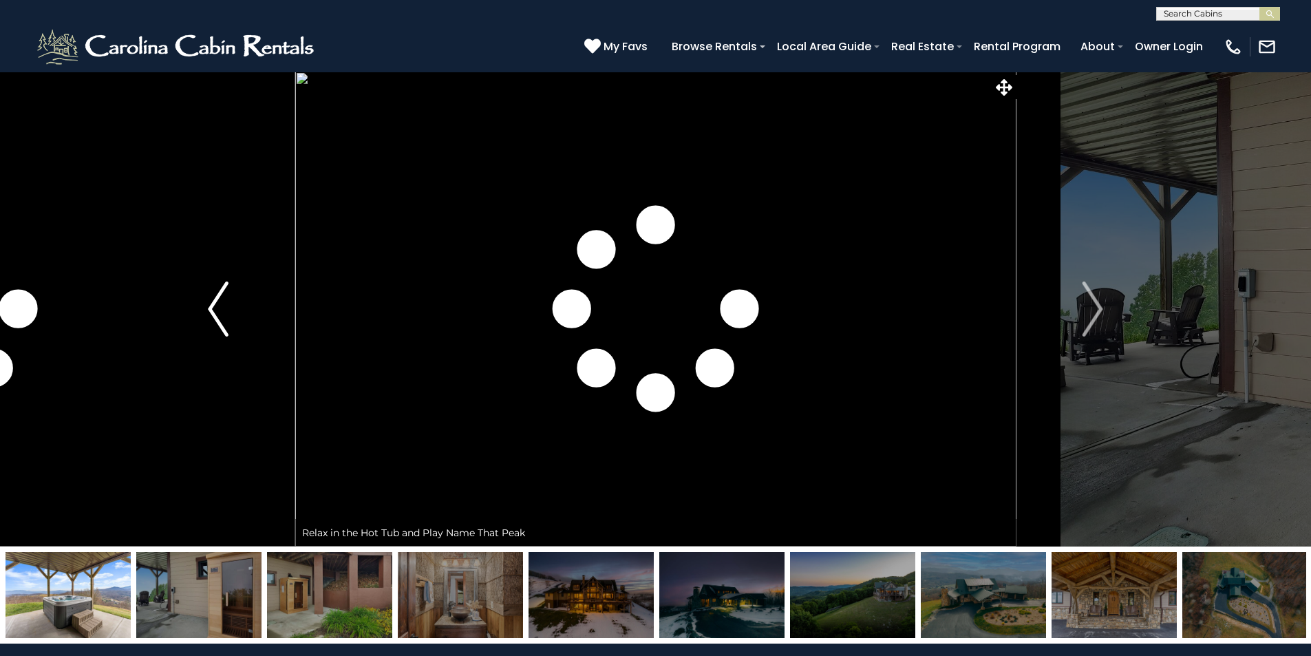
click at [279, 353] on button "Previous" at bounding box center [218, 309] width 153 height 475
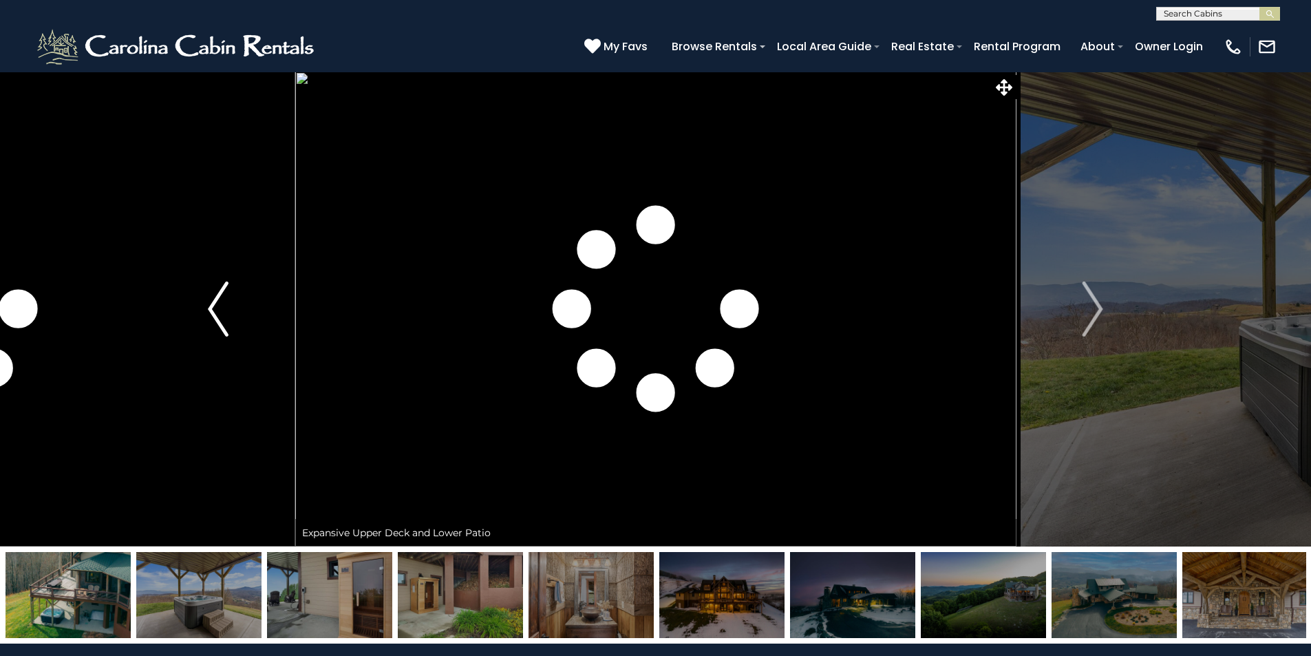
click at [279, 368] on button "Previous" at bounding box center [218, 309] width 153 height 475
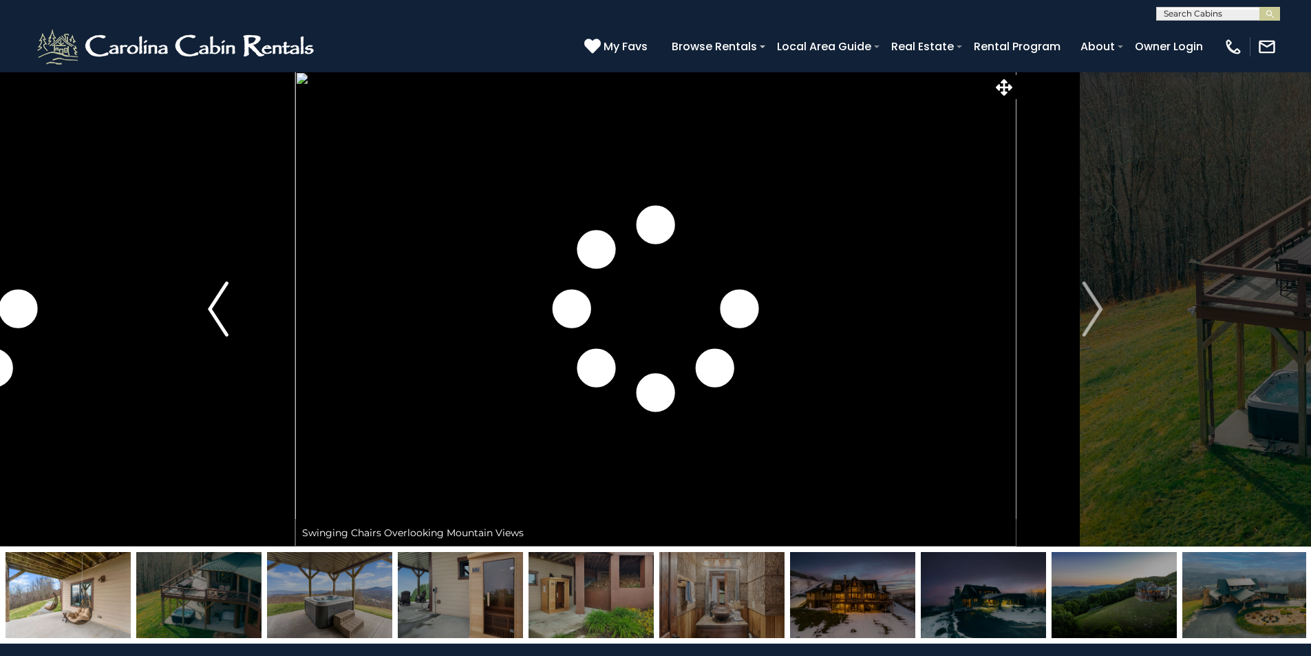
click at [279, 385] on button "Previous" at bounding box center [218, 309] width 153 height 475
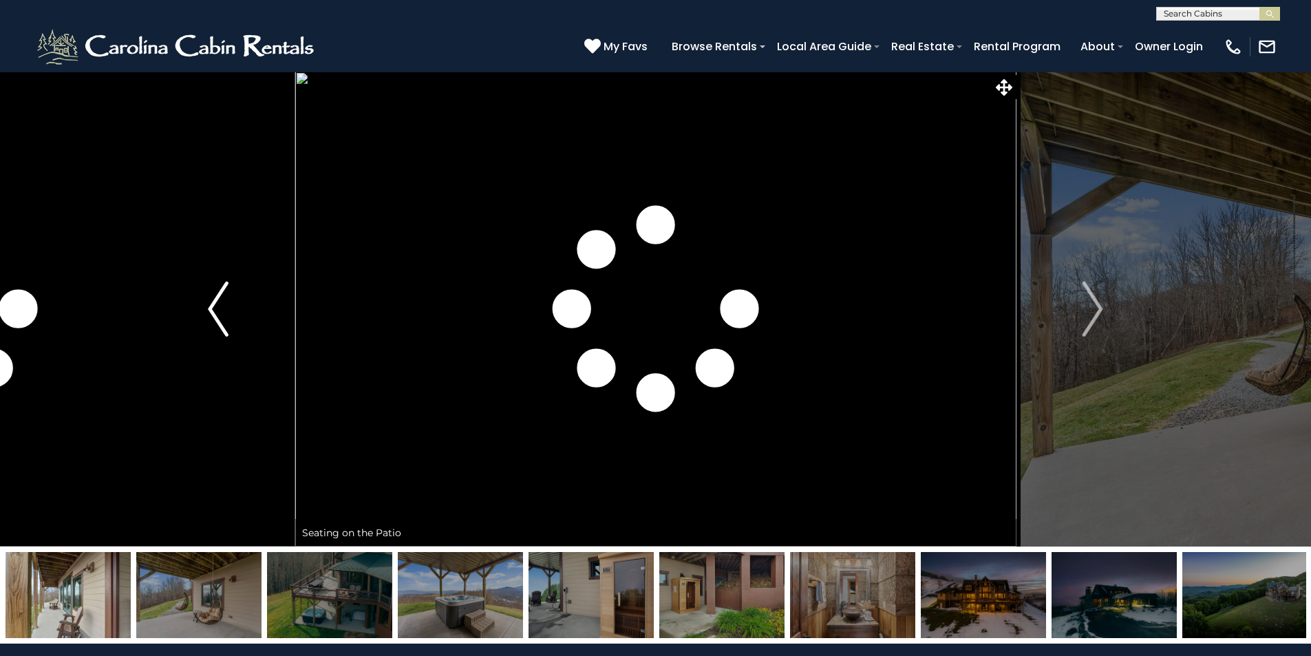
click at [281, 398] on button "Previous" at bounding box center [218, 309] width 153 height 475
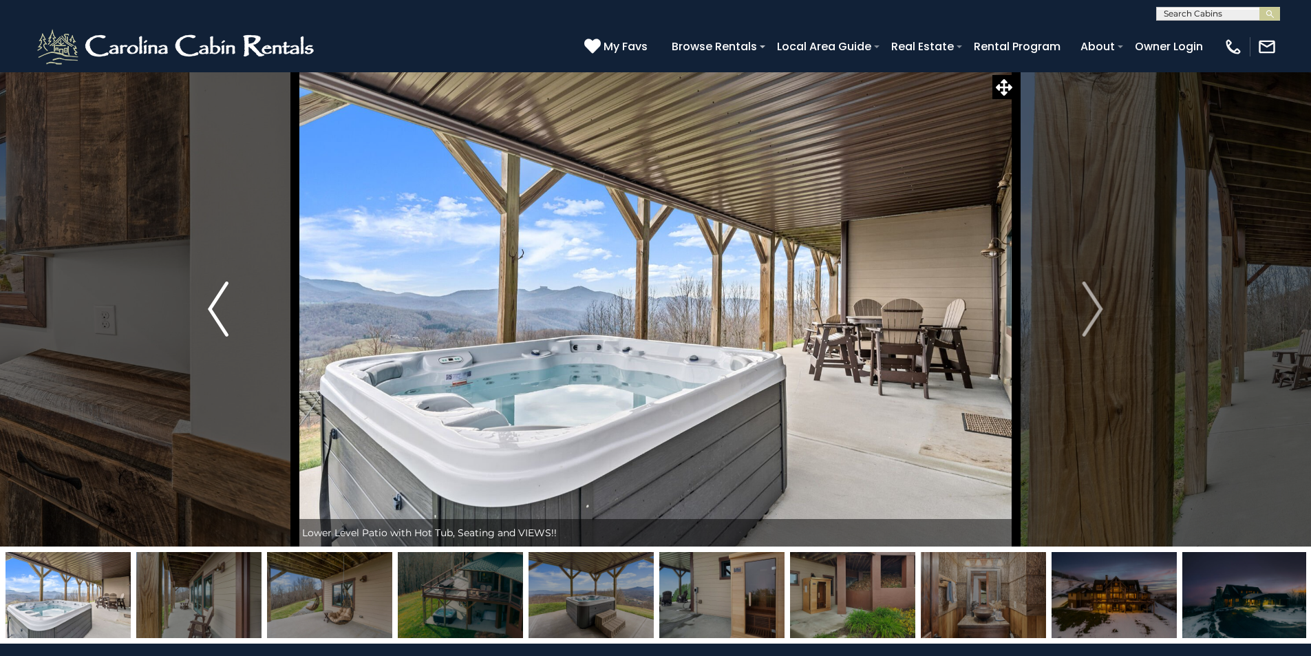
click at [279, 417] on button "Previous" at bounding box center [218, 309] width 153 height 475
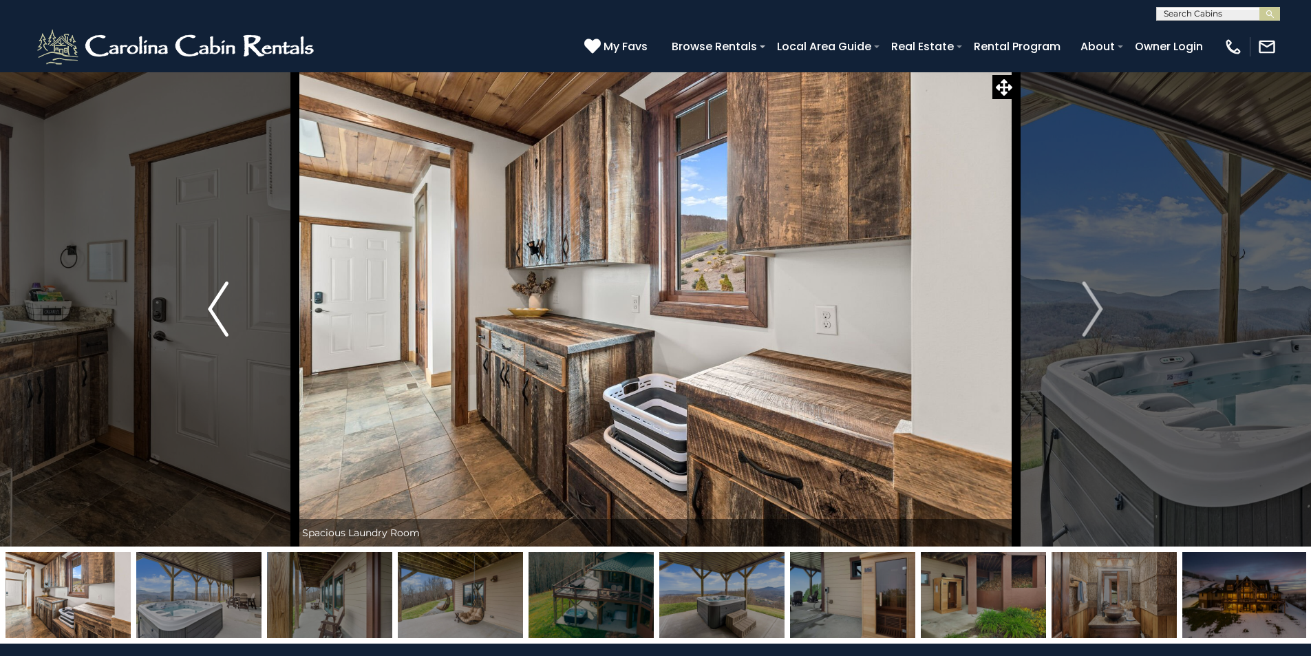
click at [279, 432] on button "Previous" at bounding box center [218, 309] width 153 height 475
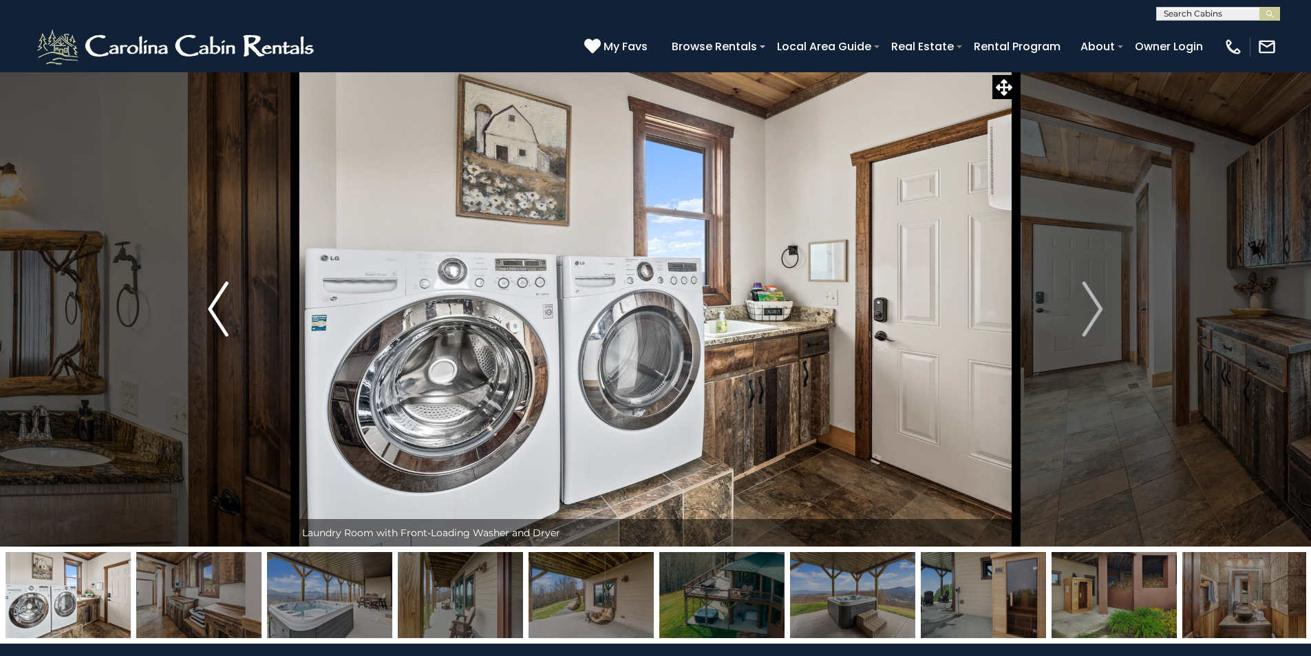
click at [281, 447] on button "Previous" at bounding box center [218, 309] width 153 height 475
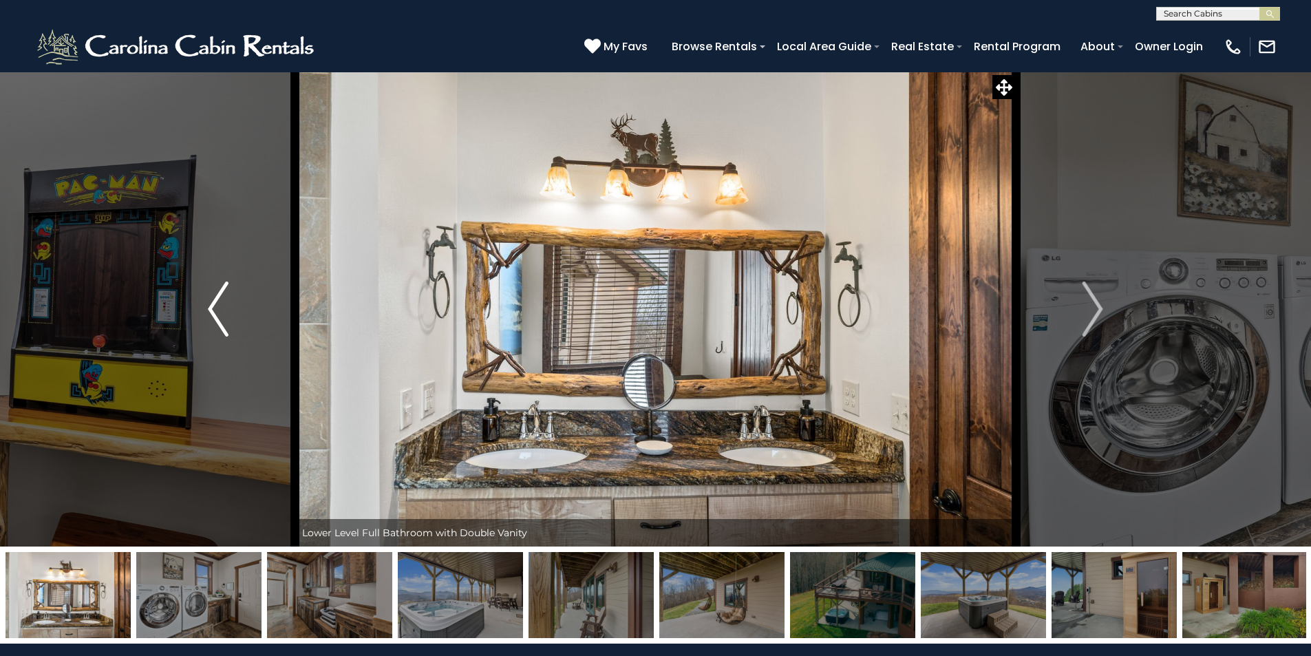
click at [279, 462] on button "Previous" at bounding box center [218, 309] width 153 height 475
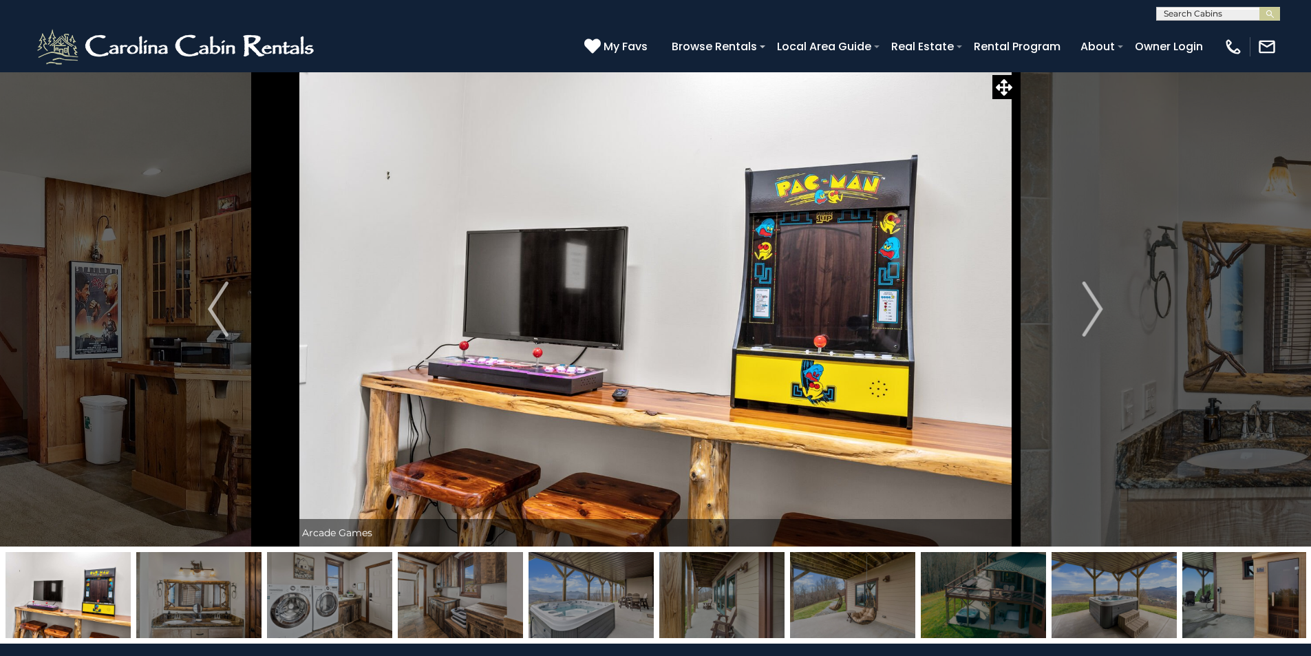
click at [538, 129] on img at bounding box center [655, 309] width 721 height 475
click at [539, 147] on img at bounding box center [655, 309] width 721 height 475
